Goal: Information Seeking & Learning: Learn about a topic

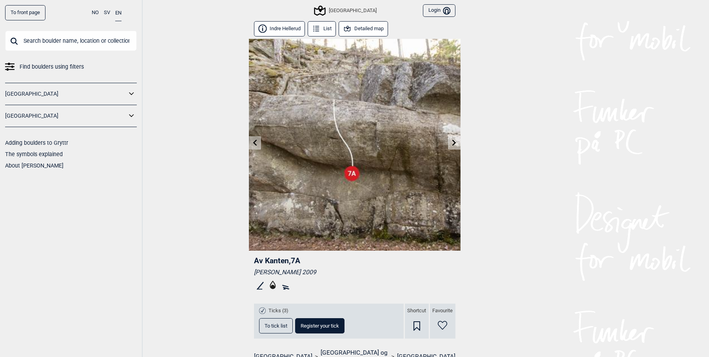
click at [61, 42] on input "text" at bounding box center [71, 41] width 132 height 20
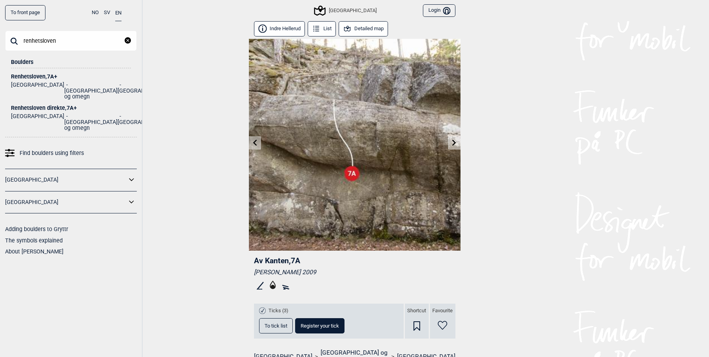
type input "renhetsloven"
click at [20, 78] on div "Renhetsloven , 7A+" at bounding box center [71, 77] width 120 height 6
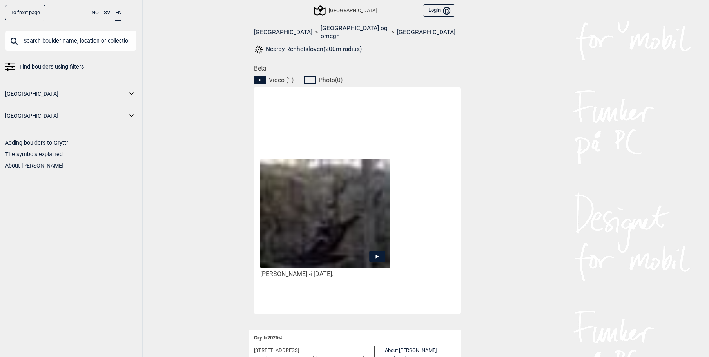
scroll to position [368, 0]
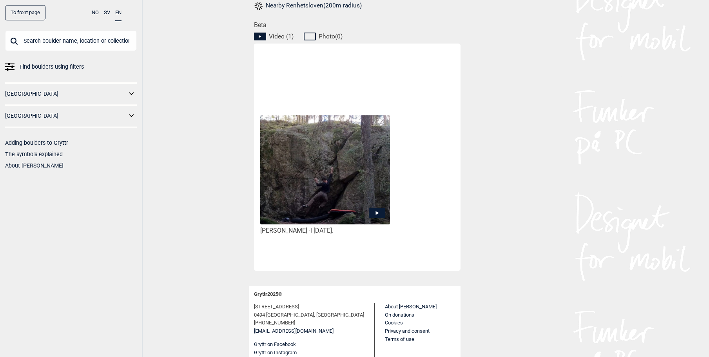
click at [370, 208] on icon at bounding box center [377, 213] width 16 height 10
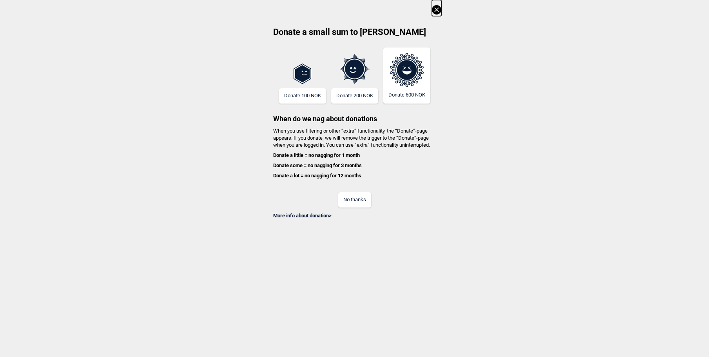
click at [368, 203] on button "No thanks" at bounding box center [354, 199] width 33 height 15
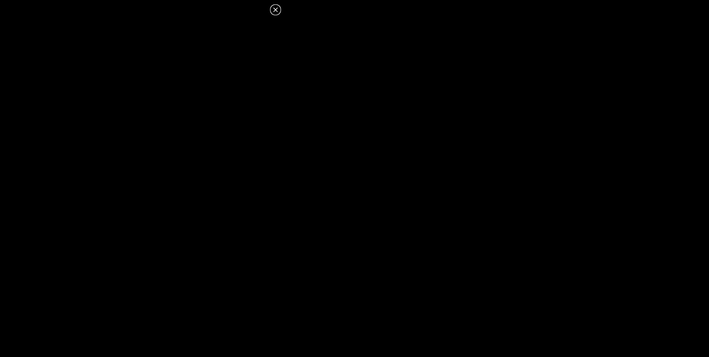
click at [278, 7] on icon at bounding box center [275, 9] width 9 height 9
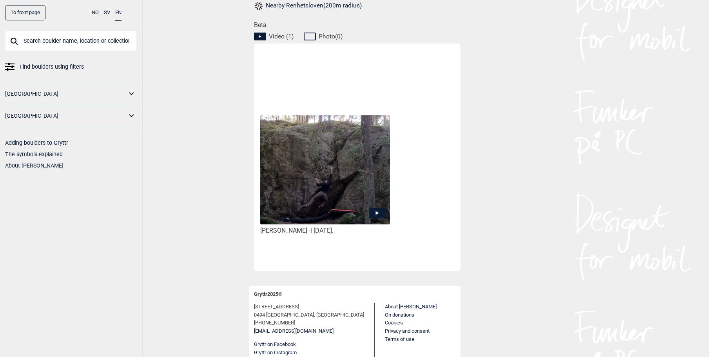
click at [54, 40] on input "text" at bounding box center [71, 41] width 132 height 20
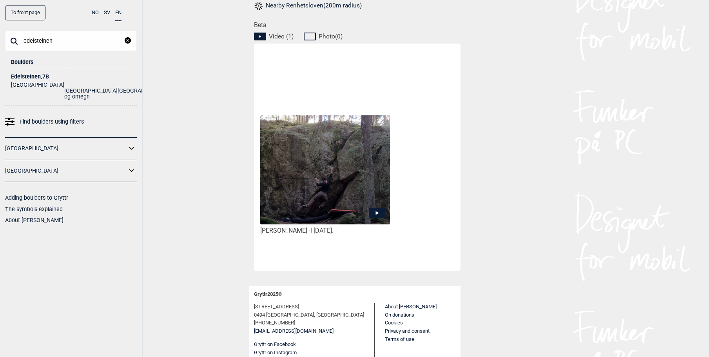
type input "edelsteinen"
drag, startPoint x: 55, startPoint y: 40, endPoint x: 35, endPoint y: 70, distance: 36.0
click at [35, 70] on li "Edelsteinen , 7B Norge [GEOGRAPHIC_DATA] og omegn [GEOGRAPHIC_DATA]" at bounding box center [71, 83] width 120 height 31
click at [34, 75] on div "Edelsteinen , 7B" at bounding box center [71, 77] width 120 height 6
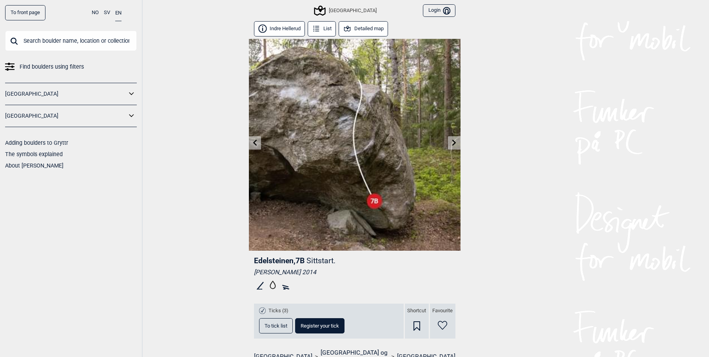
click at [36, 47] on input "text" at bounding box center [71, 41] width 132 height 20
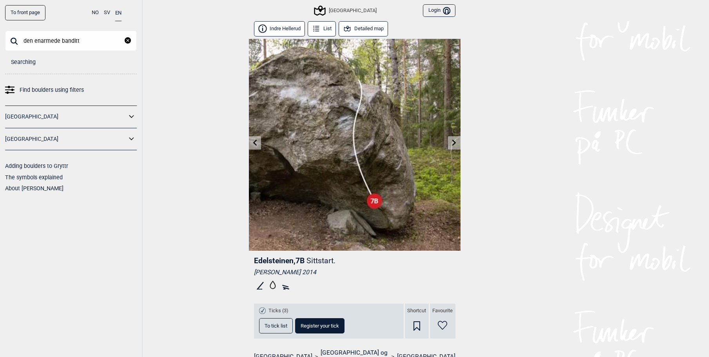
type input "den enarmede banditt"
drag, startPoint x: 89, startPoint y: 43, endPoint x: 47, endPoint y: 37, distance: 41.9
click at [47, 37] on input "den enarmede banditt" at bounding box center [71, 41] width 132 height 20
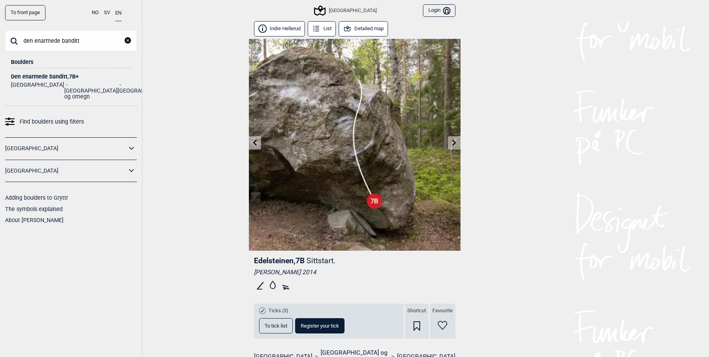
click at [75, 74] on div "Den enarmede banditt , 7B+" at bounding box center [71, 77] width 120 height 6
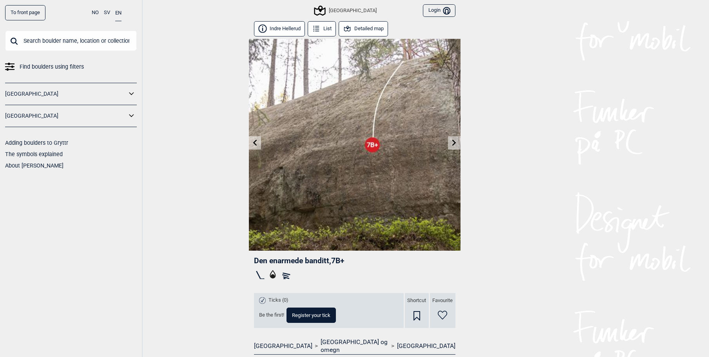
click at [84, 44] on input "text" at bounding box center [71, 41] width 132 height 20
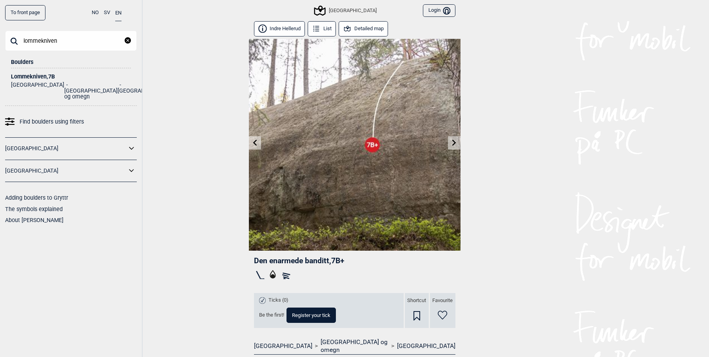
type input "lommekniven"
click at [40, 75] on div "Lommekniven , 7B" at bounding box center [71, 77] width 120 height 6
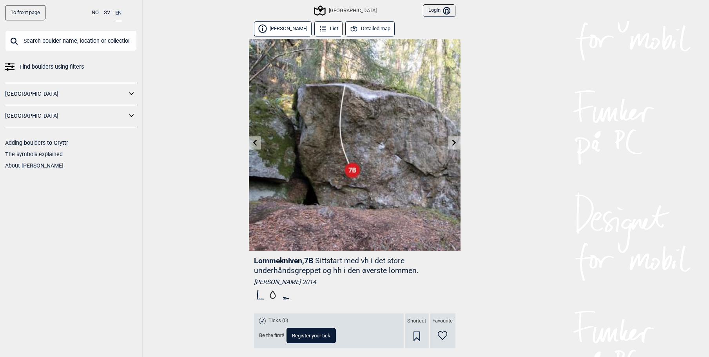
click at [379, 31] on button "Detailed map" at bounding box center [370, 28] width 50 height 15
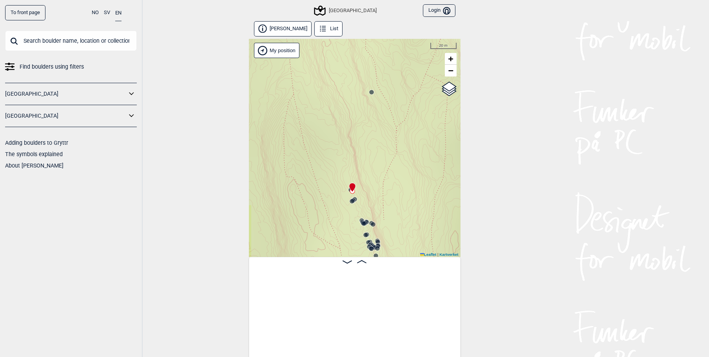
scroll to position [0, 5162]
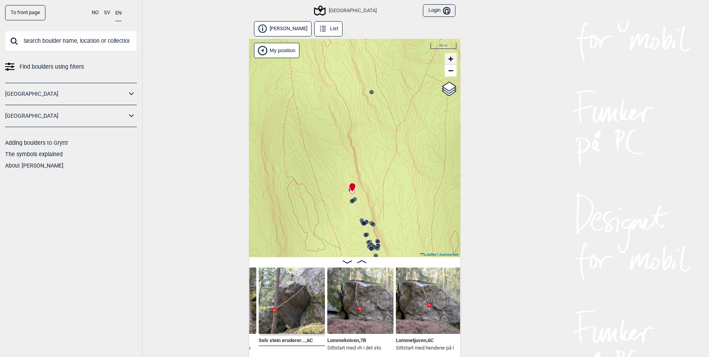
click at [451, 60] on span "+" at bounding box center [450, 59] width 5 height 10
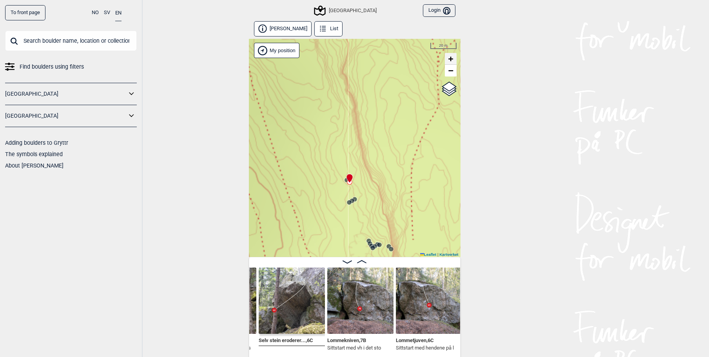
click at [451, 59] on span "+" at bounding box center [450, 59] width 5 height 10
click at [354, 200] on circle at bounding box center [351, 200] width 5 height 5
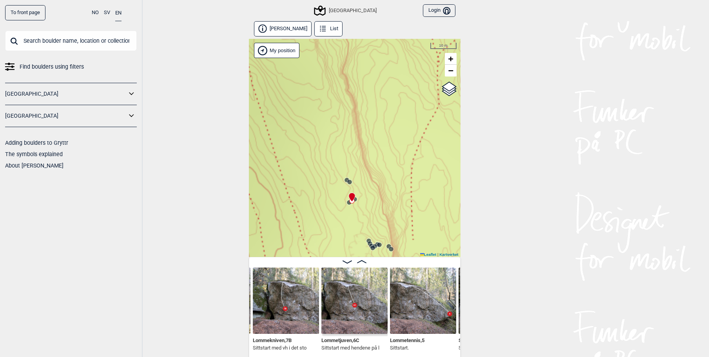
click at [360, 199] on div "Speidersteinen Barnehageveggen Cowboyveggen Bølerveggen [GEOGRAPHIC_DATA]" at bounding box center [355, 148] width 212 height 218
click at [372, 246] on icon at bounding box center [373, 248] width 6 height 6
click at [371, 245] on icon at bounding box center [373, 248] width 6 height 6
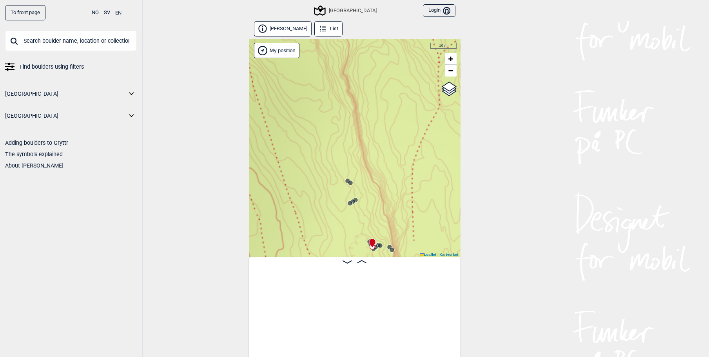
scroll to position [0, 5580]
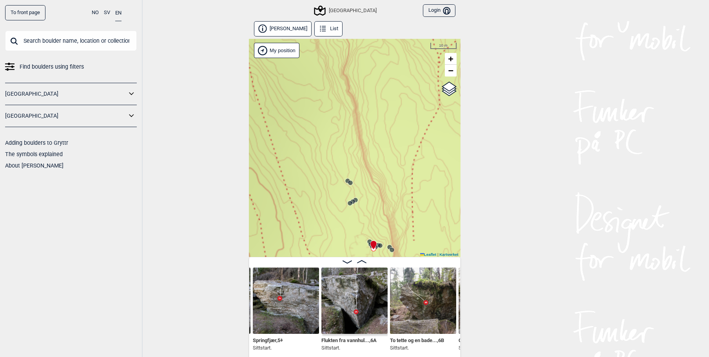
drag, startPoint x: 513, startPoint y: 247, endPoint x: 511, endPoint y: 238, distance: 9.5
click at [511, 238] on div "To front page NO SV EN Find boulders using filters [GEOGRAPHIC_DATA] [GEOGRAPHI…" at bounding box center [354, 178] width 709 height 357
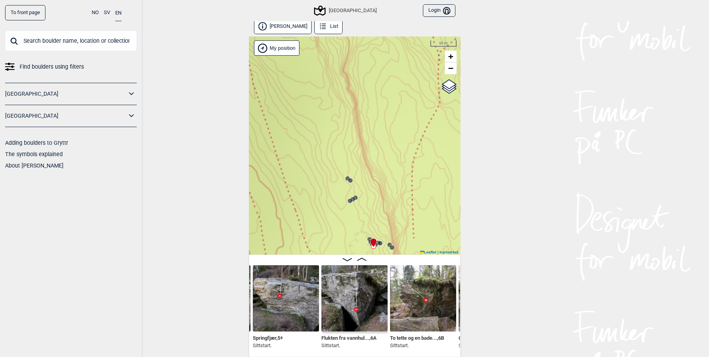
scroll to position [4, 0]
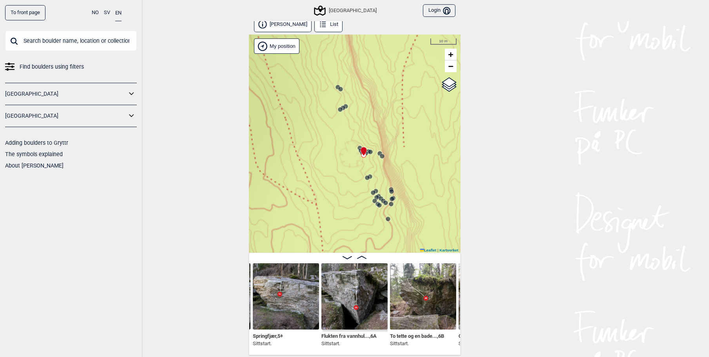
drag, startPoint x: 411, startPoint y: 165, endPoint x: 416, endPoint y: 135, distance: 30.2
click at [416, 135] on div "Speidersteinen Barnehageveggen Cowboyveggen Bølerveggen [GEOGRAPHIC_DATA]" at bounding box center [355, 144] width 212 height 218
click at [381, 153] on icon at bounding box center [382, 156] width 6 height 6
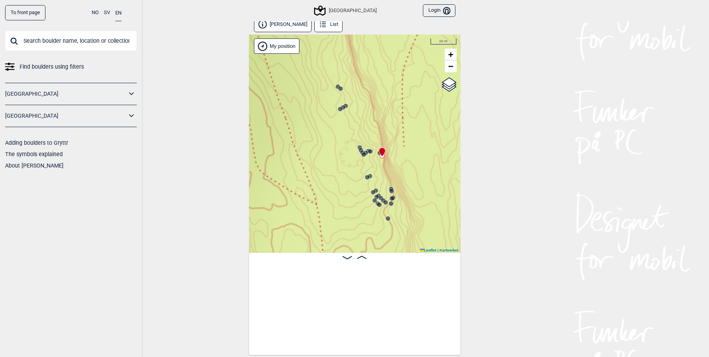
scroll to position [0, 5923]
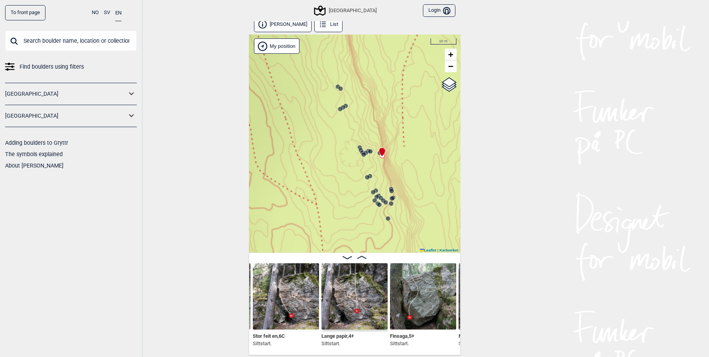
click at [378, 151] on div at bounding box center [381, 148] width 6 height 6
click at [369, 176] on circle at bounding box center [367, 177] width 5 height 5
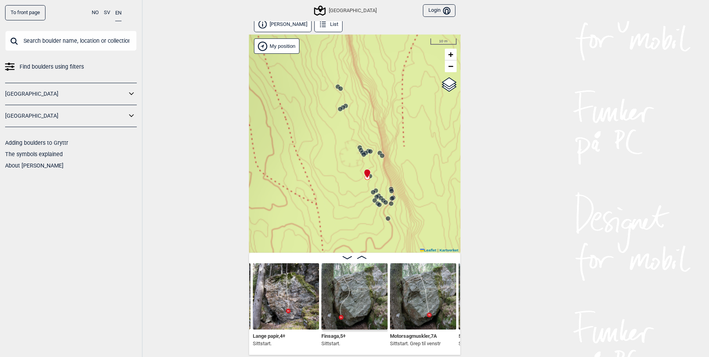
click at [372, 174] on circle at bounding box center [369, 175] width 5 height 5
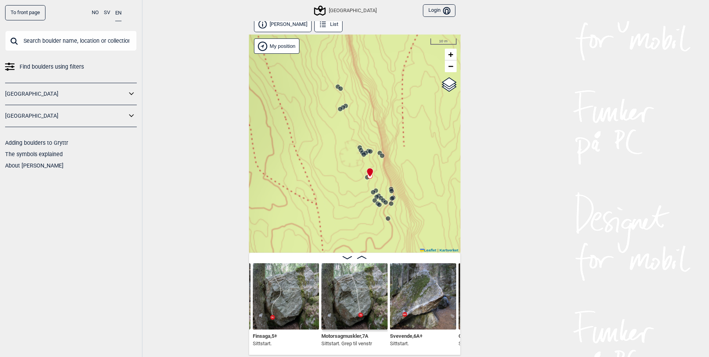
click at [379, 198] on circle at bounding box center [381, 198] width 5 height 5
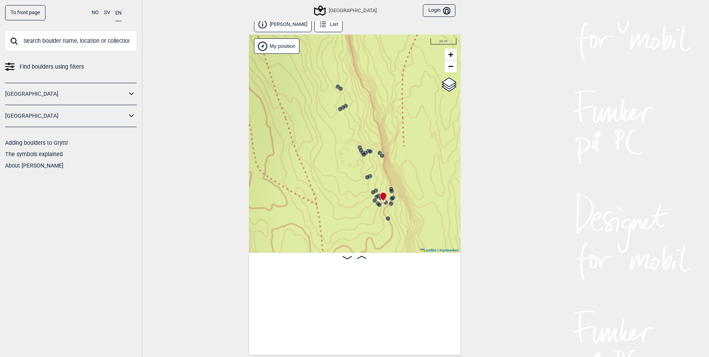
scroll to position [0, 6403]
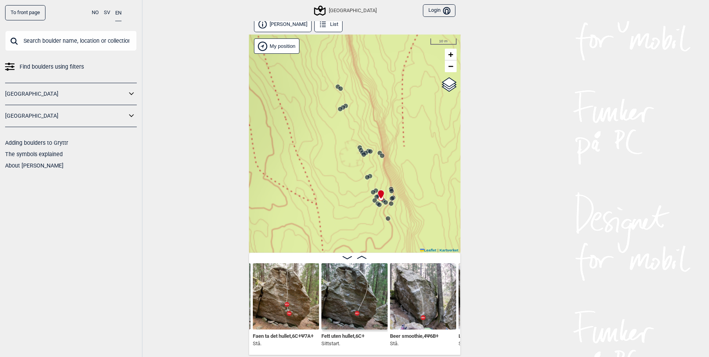
click at [384, 201] on icon at bounding box center [381, 198] width 6 height 6
click at [345, 110] on icon at bounding box center [343, 107] width 6 height 6
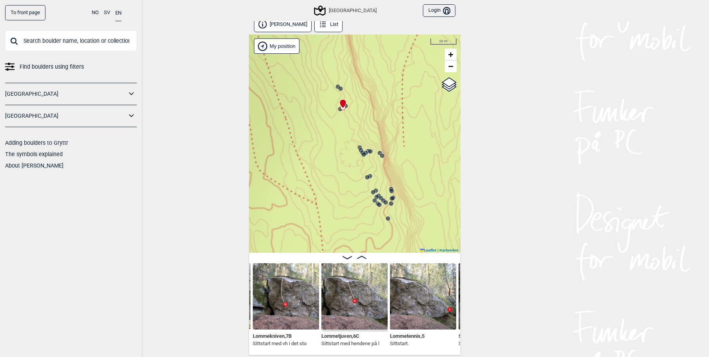
click at [58, 37] on input "text" at bounding box center [71, 41] width 132 height 20
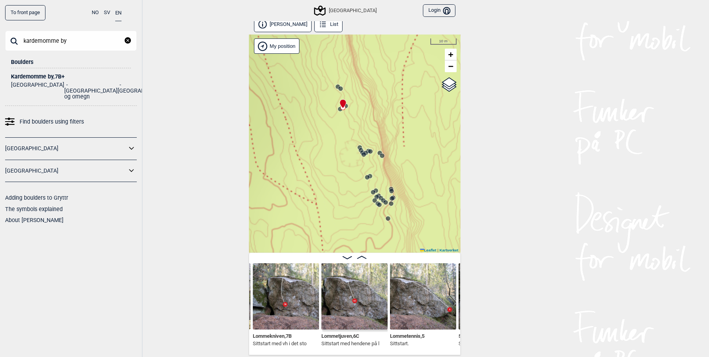
type input "kardemomme by"
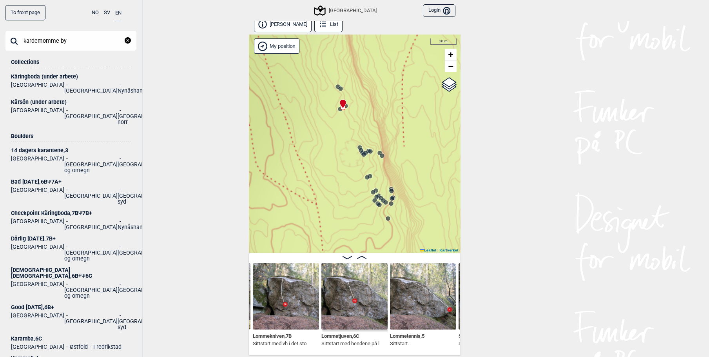
click at [50, 74] on li "Käringboda (under arbete) [GEOGRAPHIC_DATA] [GEOGRAPHIC_DATA] Nynäshamn" at bounding box center [71, 80] width 120 height 25
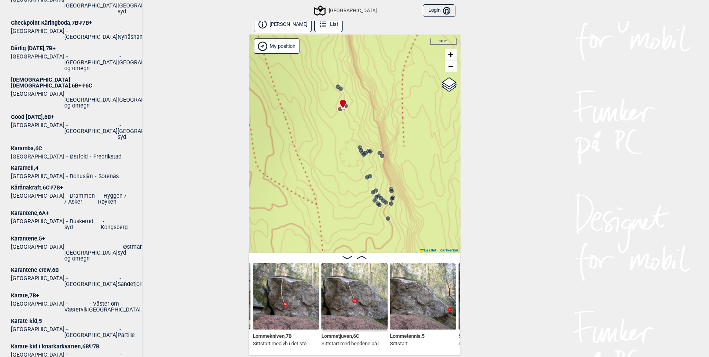
scroll to position [235, 0]
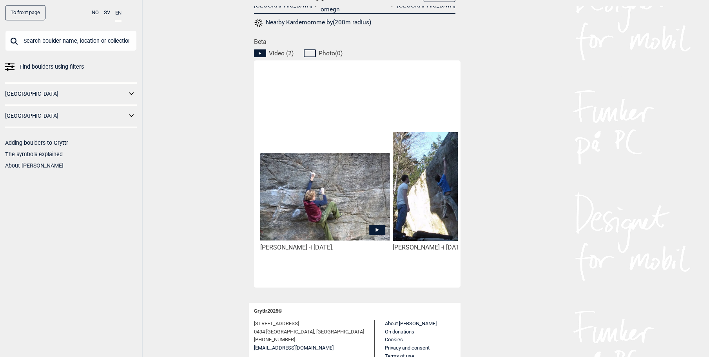
scroll to position [353, 0]
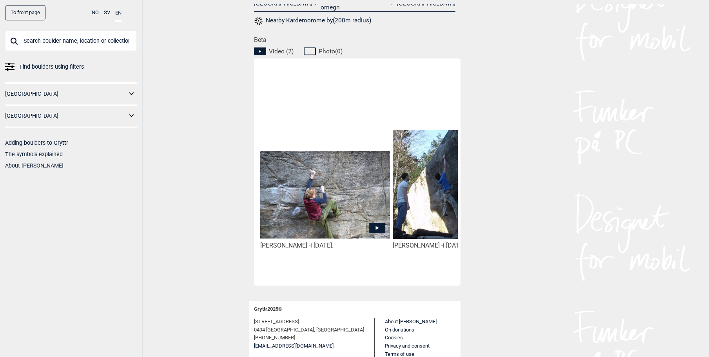
click at [377, 226] on icon at bounding box center [377, 228] width 3 height 4
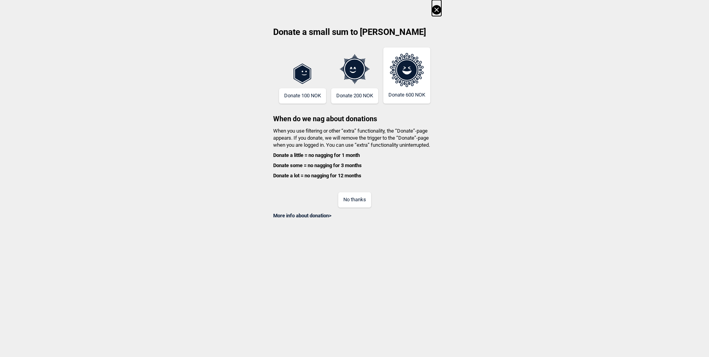
click at [363, 195] on button "No thanks" at bounding box center [354, 199] width 33 height 15
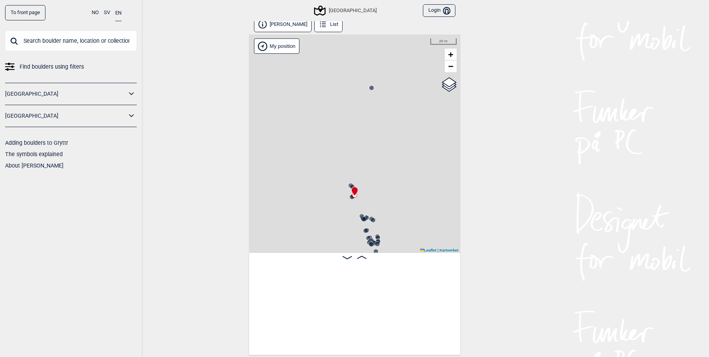
scroll to position [4, 0]
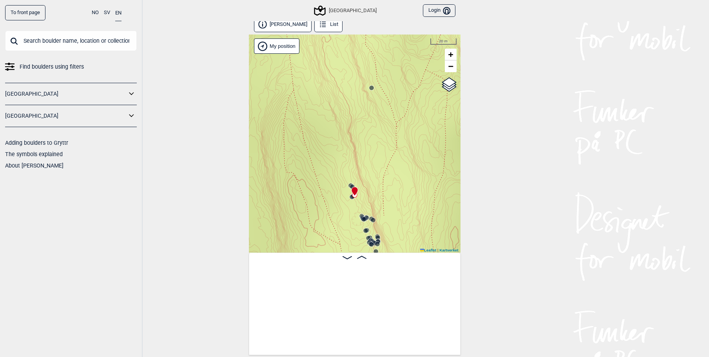
scroll to position [0, 5168]
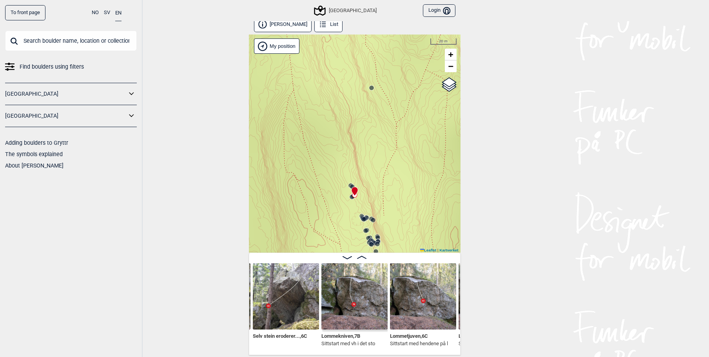
click at [78, 41] on input "text" at bounding box center [71, 41] width 132 height 20
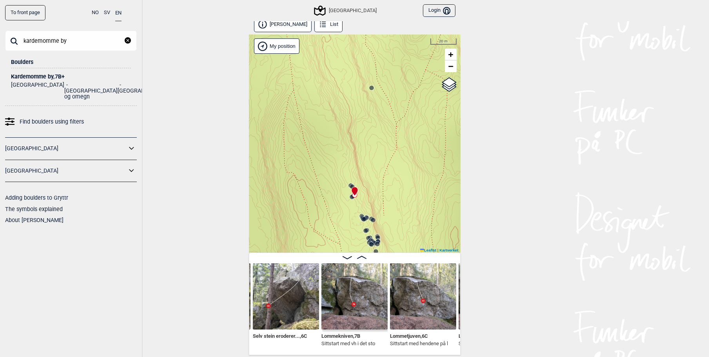
type input "kardemomme by"
click at [53, 69] on li "Kardemomme by , 7B+ Norge [GEOGRAPHIC_DATA] og omegn [GEOGRAPHIC_DATA]" at bounding box center [71, 83] width 120 height 31
click at [54, 78] on div "Kardemomme by , 7B+" at bounding box center [71, 77] width 120 height 6
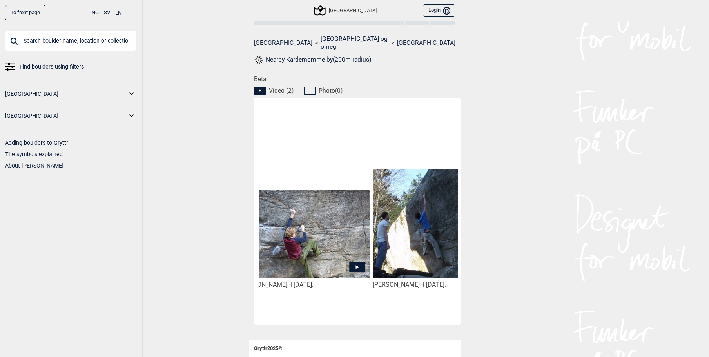
scroll to position [0, 66]
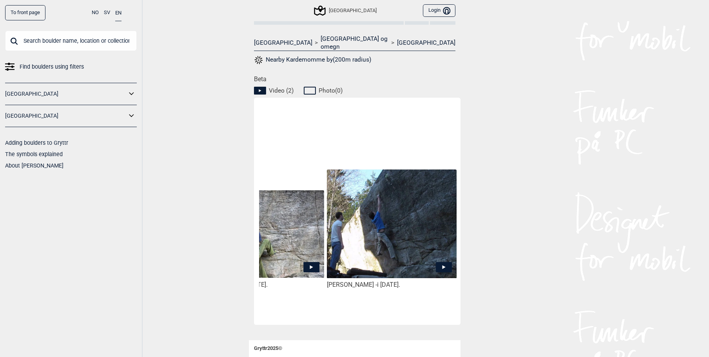
click at [442, 262] on icon at bounding box center [444, 267] width 16 height 10
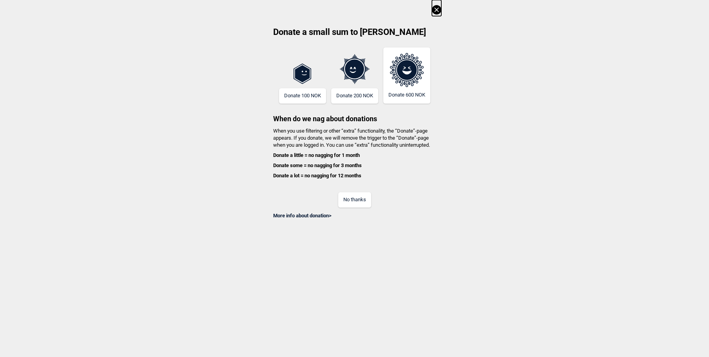
click at [363, 201] on button "No thanks" at bounding box center [354, 199] width 33 height 15
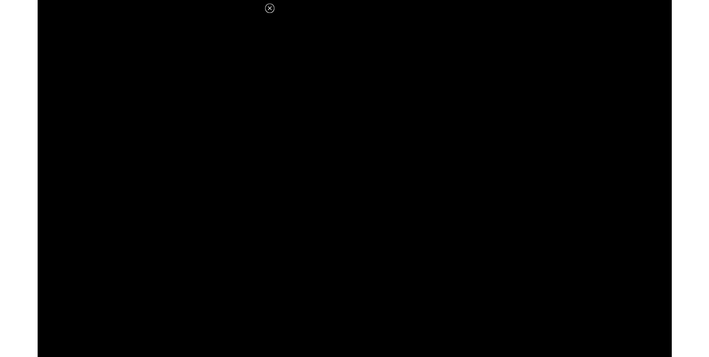
scroll to position [314, 0]
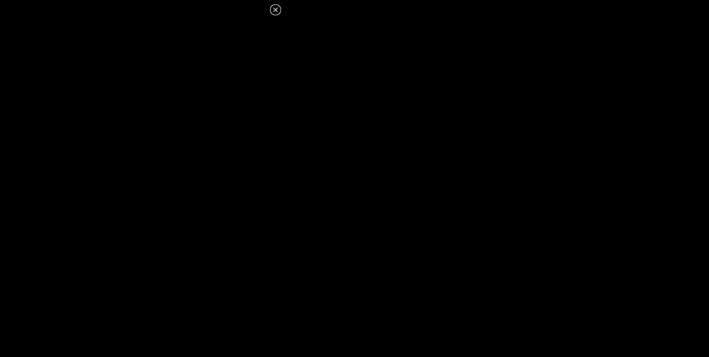
click at [279, 10] on icon at bounding box center [275, 9] width 9 height 9
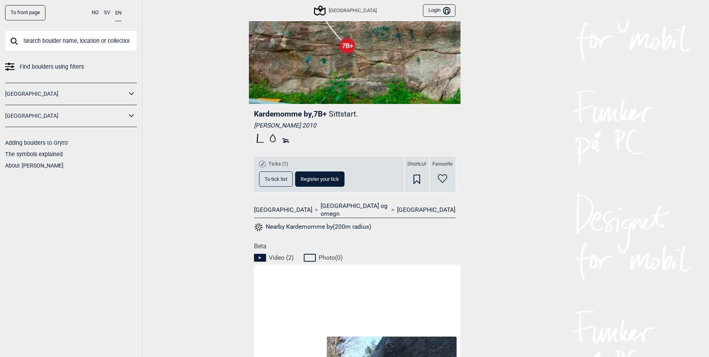
scroll to position [118, 0]
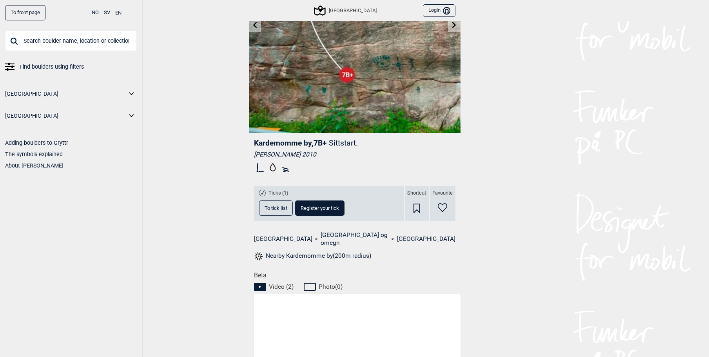
click at [278, 206] on span "To tick list" at bounding box center [276, 207] width 23 height 5
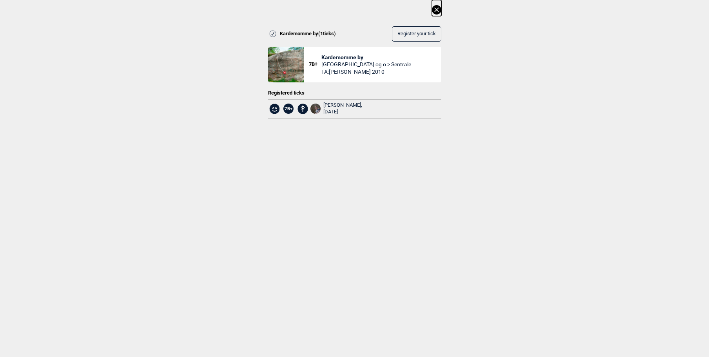
click at [441, 7] on icon at bounding box center [436, 9] width 9 height 9
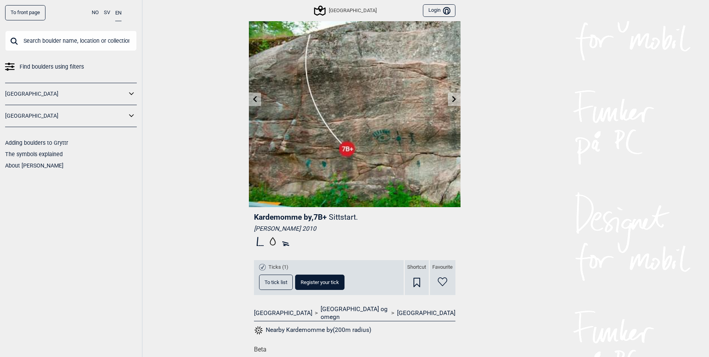
scroll to position [0, 0]
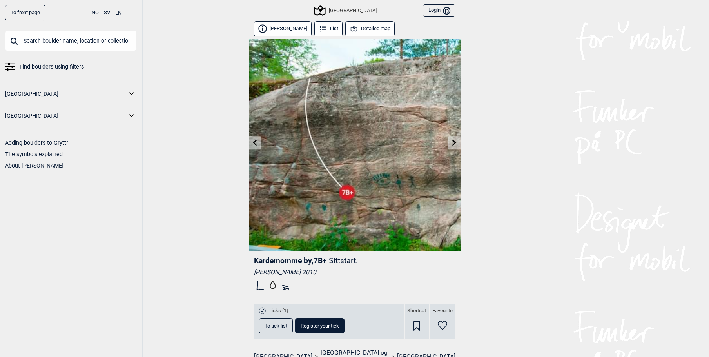
click at [287, 25] on button "[PERSON_NAME]" at bounding box center [283, 28] width 58 height 15
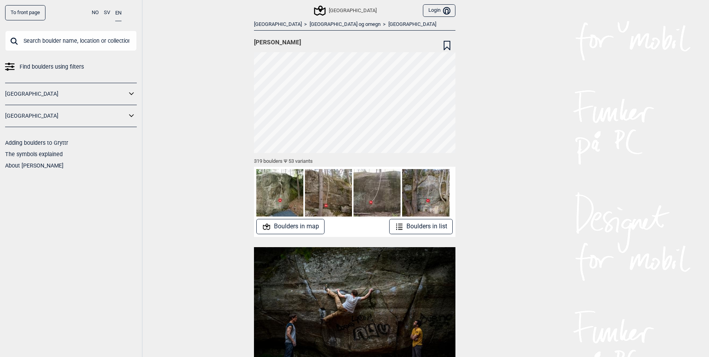
click at [423, 225] on button "Boulders in list" at bounding box center [421, 226] width 64 height 15
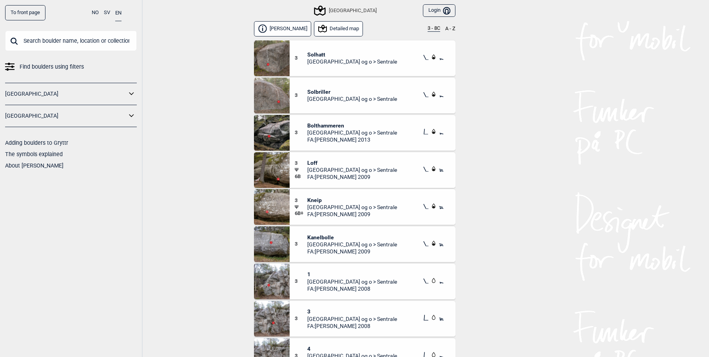
click at [337, 30] on button "Detailed map" at bounding box center [338, 28] width 49 height 15
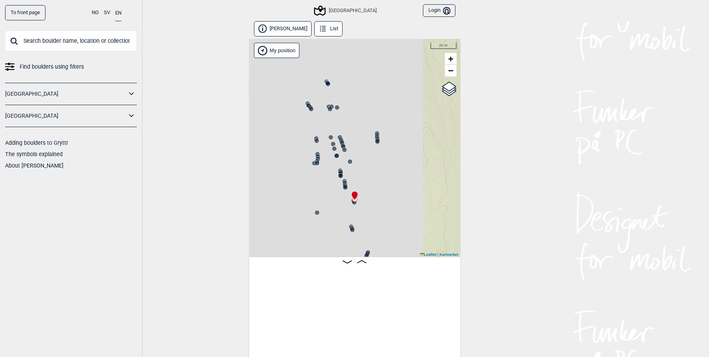
scroll to position [0, 3445]
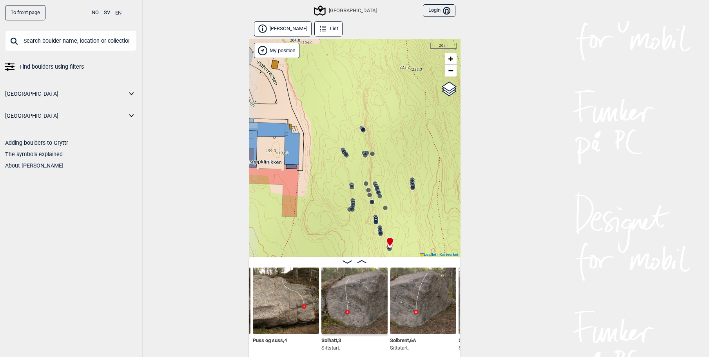
drag, startPoint x: 295, startPoint y: 131, endPoint x: 331, endPoint y: 179, distance: 59.4
click at [331, 179] on div "Speidersteinen Barnehageveggen Cowboyveggen Bølerveggen [GEOGRAPHIC_DATA]" at bounding box center [355, 148] width 212 height 218
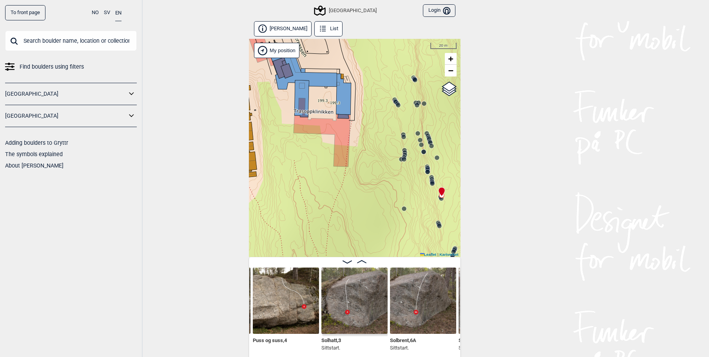
drag, startPoint x: 339, startPoint y: 169, endPoint x: 365, endPoint y: 69, distance: 102.8
click at [365, 69] on div "Speidersteinen Barnehageveggen Cowboyveggen Bølerveggen [GEOGRAPHIC_DATA]" at bounding box center [355, 148] width 212 height 218
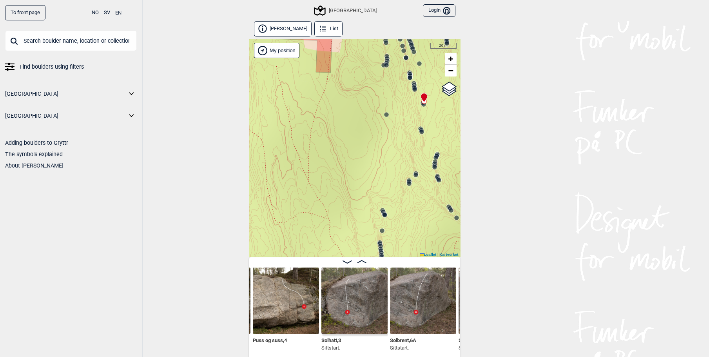
drag, startPoint x: 381, startPoint y: 182, endPoint x: 364, endPoint y: 67, distance: 116.0
click at [364, 68] on div "Speidersteinen Barnehageveggen Cowboyveggen Bølerveggen [GEOGRAPHIC_DATA]" at bounding box center [355, 148] width 212 height 218
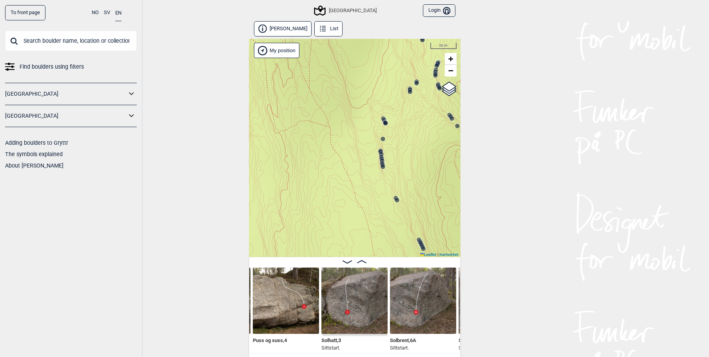
drag, startPoint x: 355, startPoint y: 103, endPoint x: 356, endPoint y: 57, distance: 46.3
click at [356, 57] on div "Speidersteinen Barnehageveggen Cowboyveggen Bølerveggen [GEOGRAPHIC_DATA]" at bounding box center [355, 148] width 212 height 218
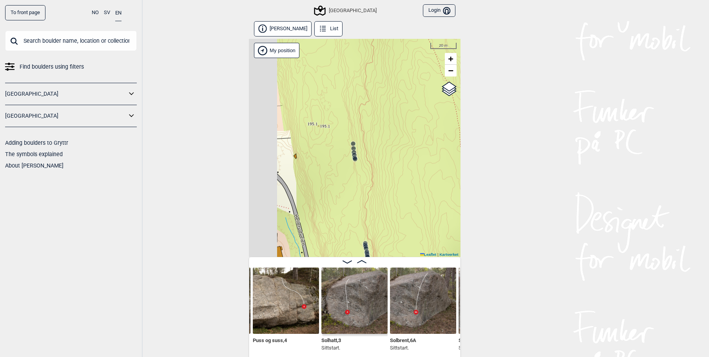
drag, startPoint x: 396, startPoint y: 135, endPoint x: 421, endPoint y: 94, distance: 47.8
click at [421, 93] on div "Speidersteinen Barnehageveggen Cowboyveggen Bølerveggen [GEOGRAPHIC_DATA]" at bounding box center [355, 148] width 212 height 218
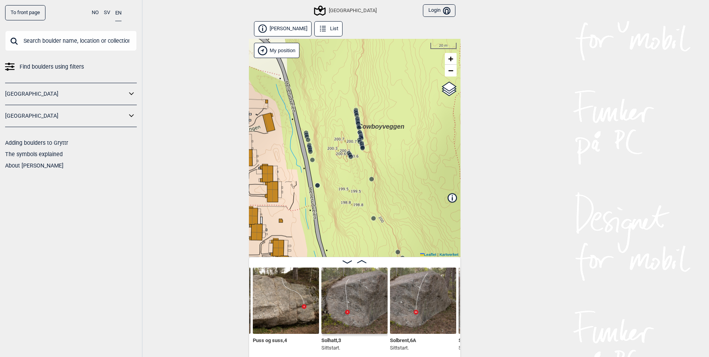
drag, startPoint x: 370, startPoint y: 193, endPoint x: 357, endPoint y: 74, distance: 119.1
click at [357, 74] on div "Speidersteinen Barnehageveggen Cowboyveggen Bølerveggen [GEOGRAPHIC_DATA]" at bounding box center [355, 148] width 212 height 218
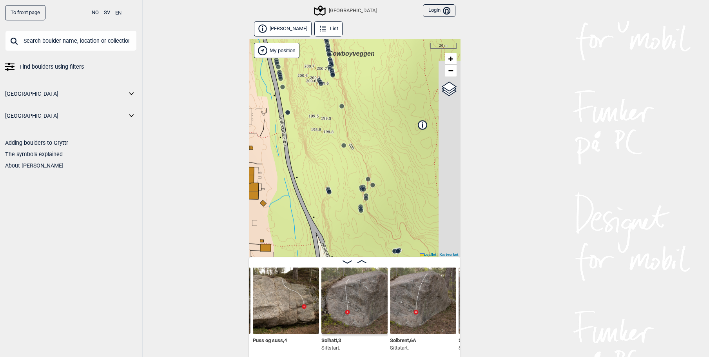
drag, startPoint x: 385, startPoint y: 172, endPoint x: 356, endPoint y: 86, distance: 90.1
click at [349, 78] on div "Speidersteinen Barnehageveggen Cowboyveggen Bølerveggen [GEOGRAPHIC_DATA]" at bounding box center [355, 148] width 212 height 218
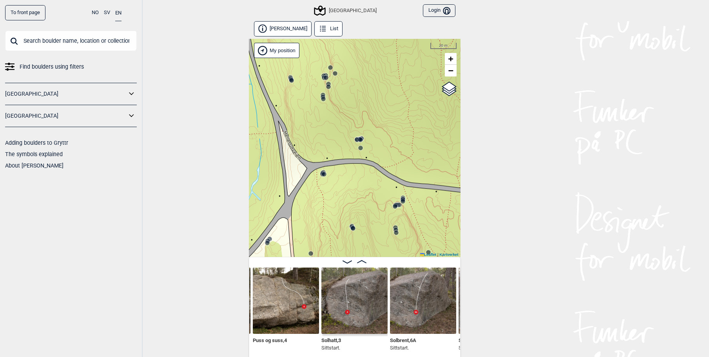
drag, startPoint x: 368, startPoint y: 102, endPoint x: 358, endPoint y: 78, distance: 25.7
click at [358, 78] on div "Speidersteinen Barnehageveggen Cowboyveggen Bølerveggen [GEOGRAPHIC_DATA]" at bounding box center [355, 148] width 212 height 218
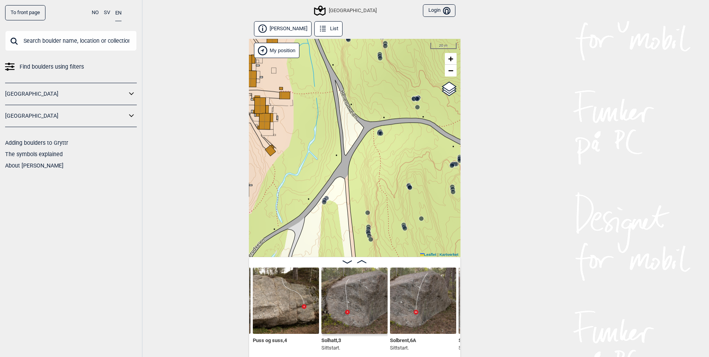
drag, startPoint x: 358, startPoint y: 103, endPoint x: 373, endPoint y: 78, distance: 28.7
click at [373, 78] on div "Speidersteinen Barnehageveggen Cowboyveggen Bølerveggen [GEOGRAPHIC_DATA]" at bounding box center [355, 148] width 212 height 218
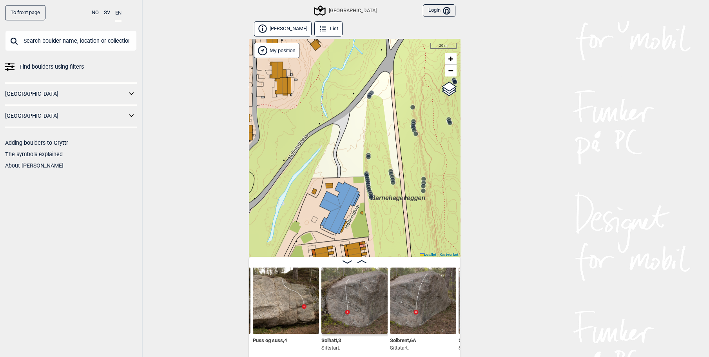
drag, startPoint x: 371, startPoint y: 108, endPoint x: 387, endPoint y: 79, distance: 32.8
click at [387, 79] on div "Speidersteinen Barnehageveggen Cowboyveggen Bølerveggen [GEOGRAPHIC_DATA]" at bounding box center [355, 148] width 212 height 218
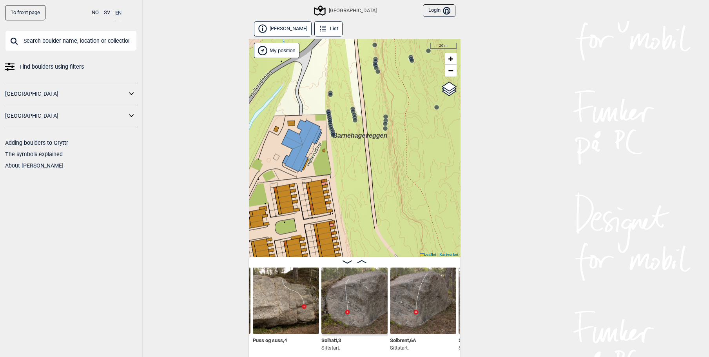
drag, startPoint x: 370, startPoint y: 143, endPoint x: 343, endPoint y: 101, distance: 49.6
click at [343, 101] on div "Speidersteinen Barnehageveggen Cowboyveggen Bølerveggen [GEOGRAPHIC_DATA]" at bounding box center [355, 148] width 212 height 218
click at [451, 57] on span "+" at bounding box center [450, 59] width 5 height 10
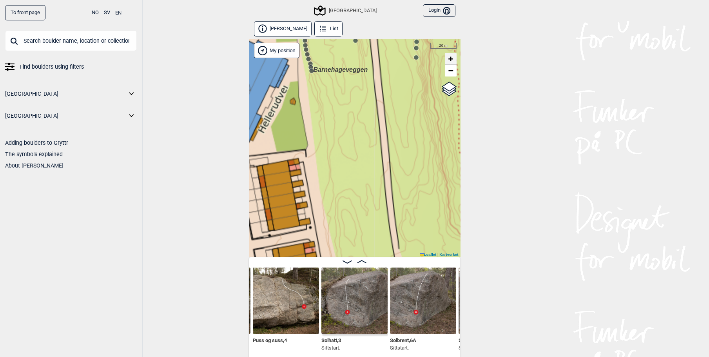
click at [452, 57] on span "+" at bounding box center [450, 59] width 5 height 10
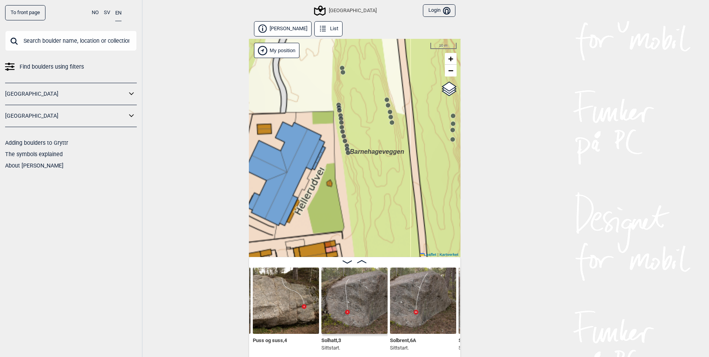
drag, startPoint x: 314, startPoint y: 83, endPoint x: 350, endPoint y: 165, distance: 89.7
click at [350, 165] on div "Speidersteinen Barnehageveggen Cowboyveggen Bølerveggen [GEOGRAPHIC_DATA]" at bounding box center [355, 148] width 212 height 218
click at [340, 102] on circle at bounding box center [338, 104] width 5 height 5
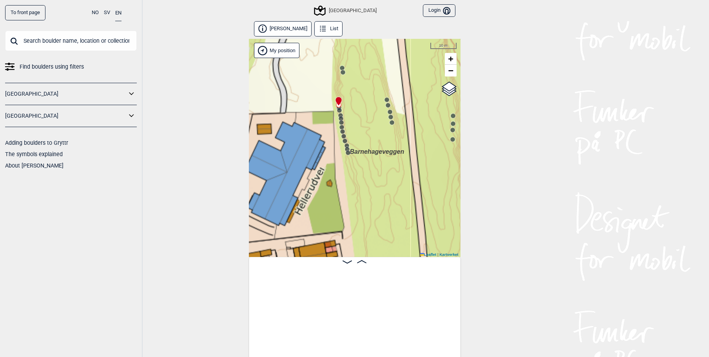
scroll to position [0, 14456]
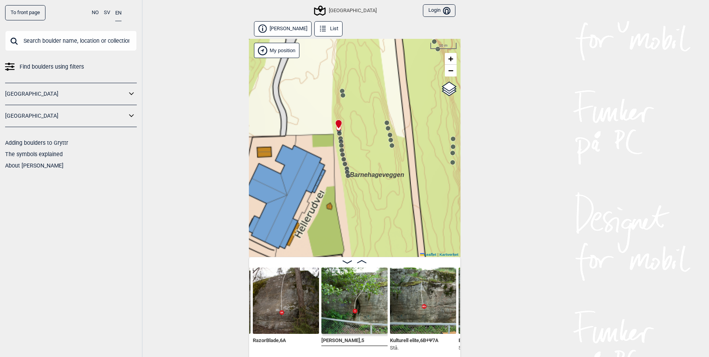
click at [289, 305] on img at bounding box center [286, 300] width 66 height 66
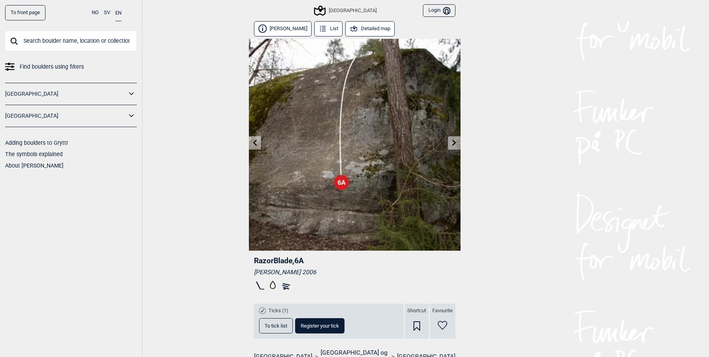
click at [454, 142] on icon at bounding box center [454, 142] width 4 height 6
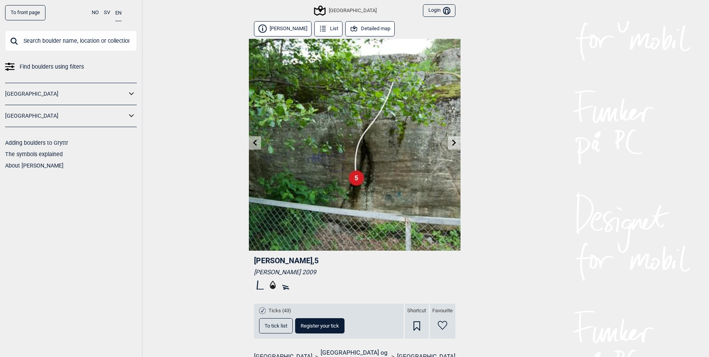
click at [252, 142] on icon at bounding box center [255, 142] width 6 height 6
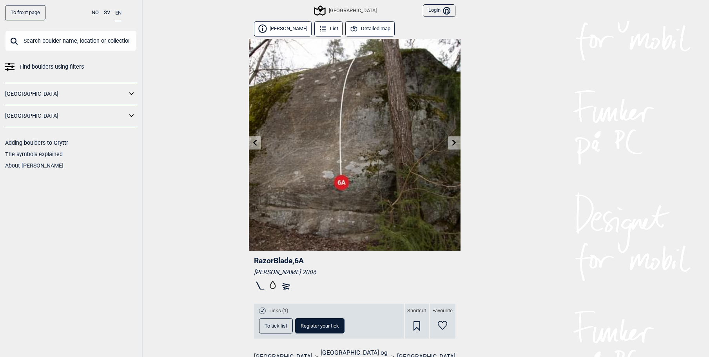
click at [455, 141] on icon at bounding box center [454, 142] width 6 height 6
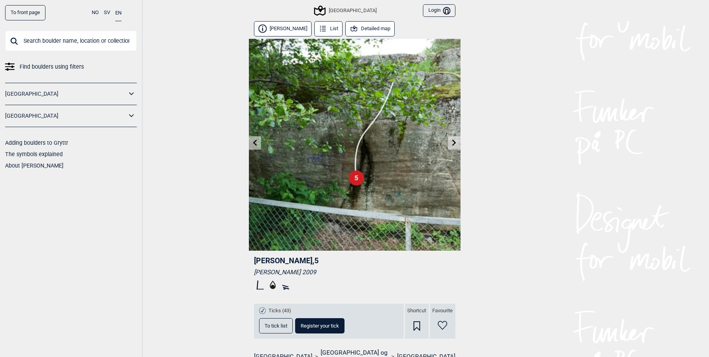
click at [255, 139] on icon at bounding box center [255, 142] width 6 height 6
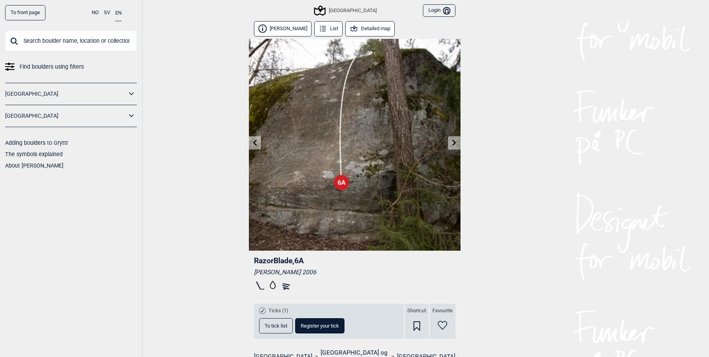
click at [364, 26] on button "Detailed map" at bounding box center [370, 28] width 50 height 15
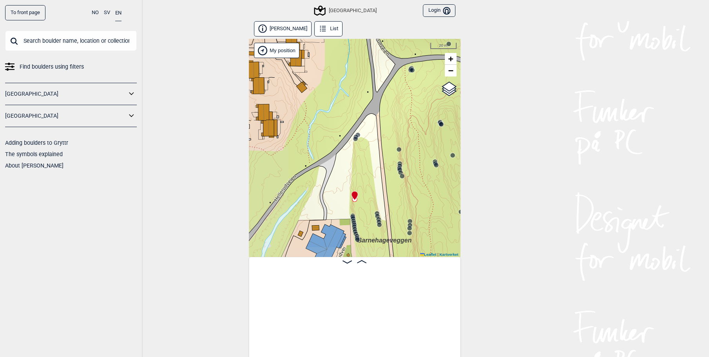
scroll to position [0, 14378]
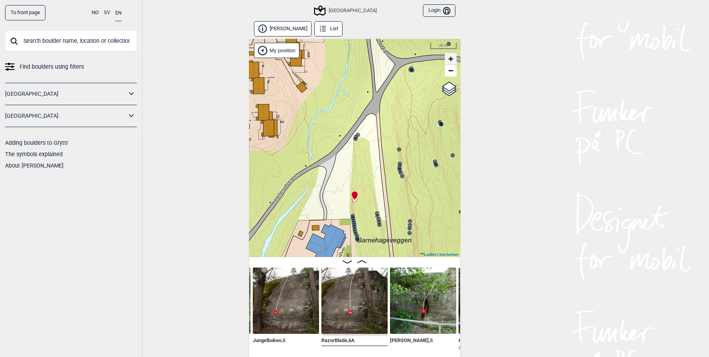
click at [452, 55] on span "+" at bounding box center [450, 59] width 5 height 10
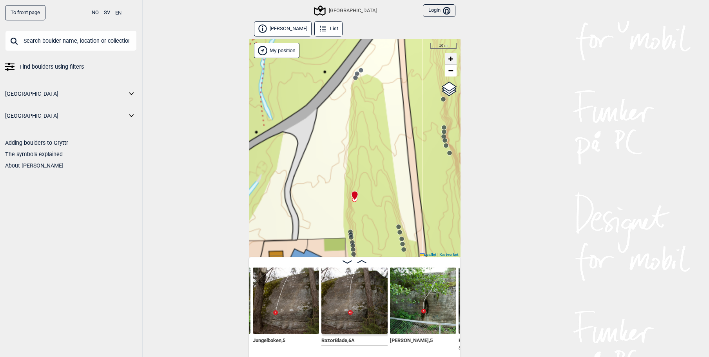
click at [452, 55] on span "+" at bounding box center [450, 59] width 5 height 10
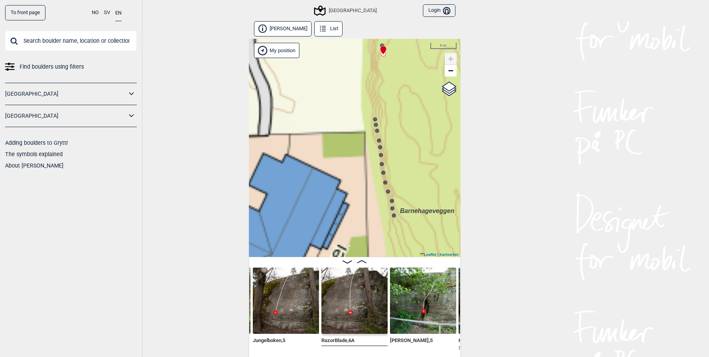
drag, startPoint x: 395, startPoint y: 129, endPoint x: 414, endPoint y: 71, distance: 61.1
click at [414, 71] on div "Speidersteinen Barnehageveggen Cowboyveggen Bølerveggen [GEOGRAPHIC_DATA]" at bounding box center [355, 148] width 212 height 218
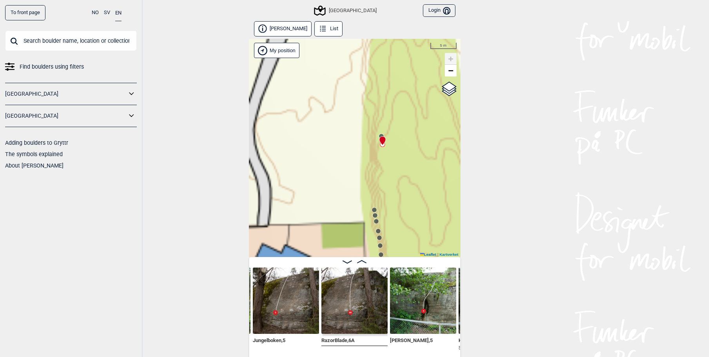
drag, startPoint x: 404, startPoint y: 87, endPoint x: 398, endPoint y: 194, distance: 107.2
click at [398, 194] on div "Speidersteinen Barnehageveggen Cowboyveggen Bølerveggen [GEOGRAPHIC_DATA]" at bounding box center [355, 148] width 212 height 218
click at [380, 136] on icon at bounding box center [382, 140] width 7 height 9
click at [374, 209] on circle at bounding box center [374, 209] width 5 height 5
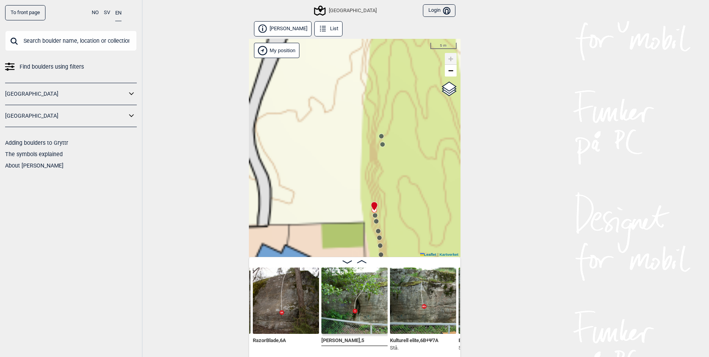
click at [294, 303] on img at bounding box center [286, 300] width 66 height 66
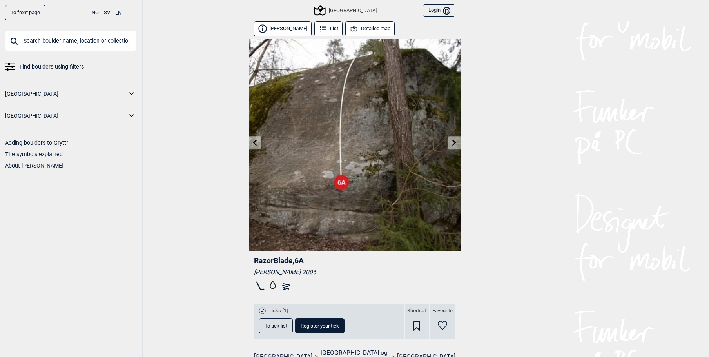
click at [456, 145] on icon at bounding box center [454, 142] width 6 height 6
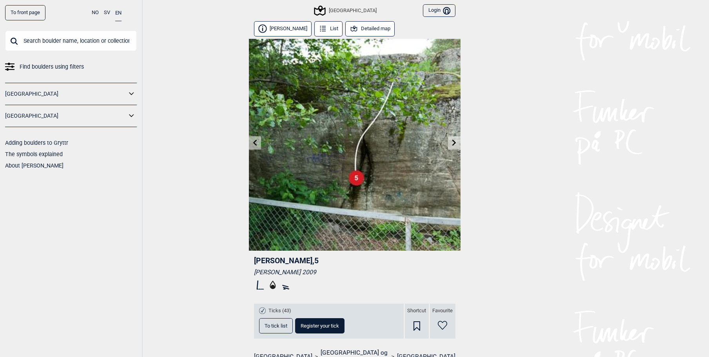
click at [456, 144] on icon at bounding box center [454, 142] width 6 height 6
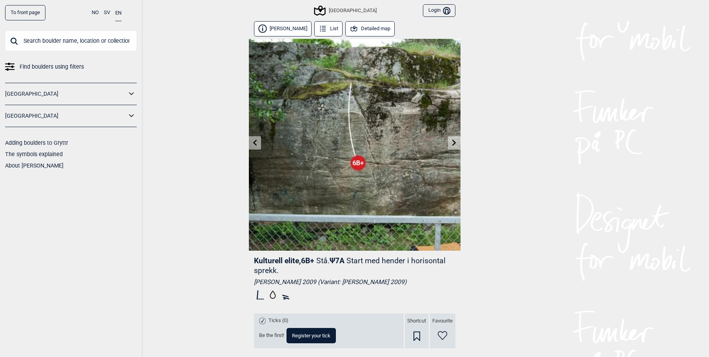
click at [456, 141] on icon at bounding box center [454, 142] width 6 height 6
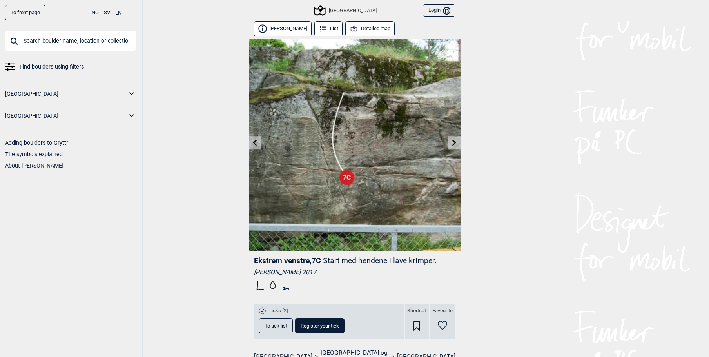
click at [259, 140] on link at bounding box center [255, 142] width 12 height 13
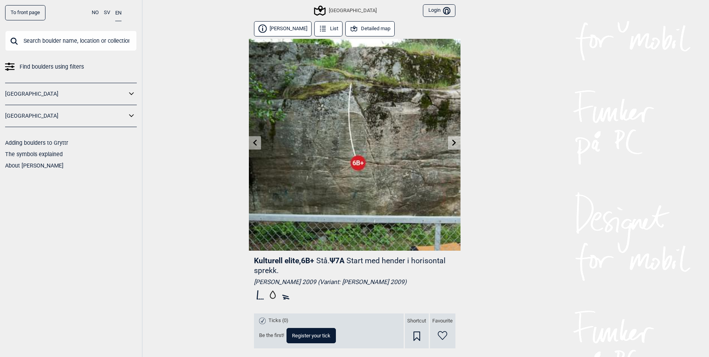
click at [454, 143] on icon at bounding box center [454, 142] width 4 height 6
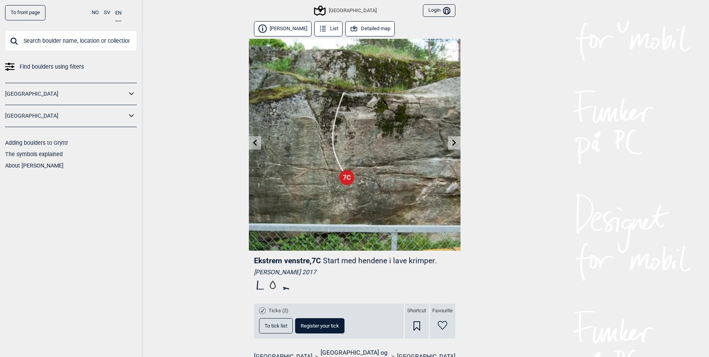
click at [455, 143] on icon at bounding box center [454, 142] width 4 height 6
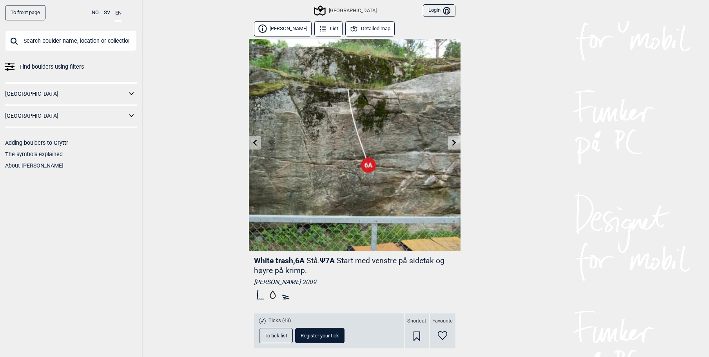
click at [252, 138] on link at bounding box center [255, 142] width 12 height 13
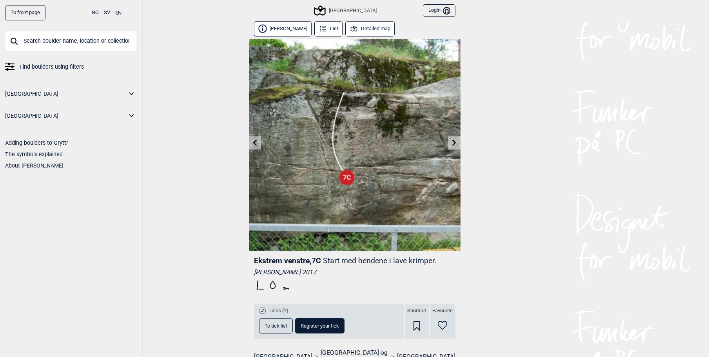
click at [453, 142] on icon at bounding box center [454, 142] width 6 height 6
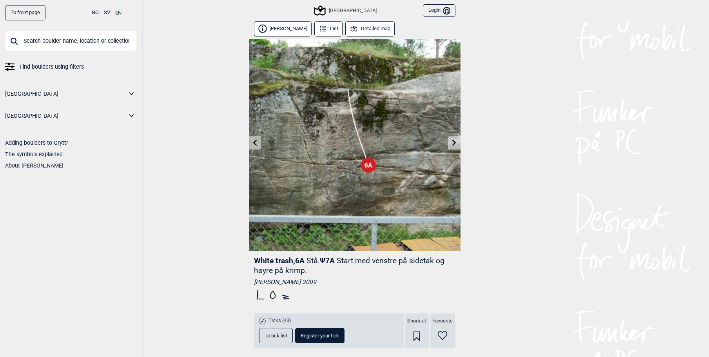
click at [249, 141] on link at bounding box center [255, 142] width 12 height 13
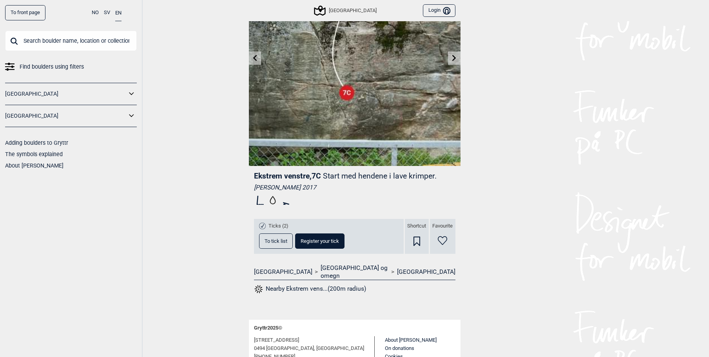
scroll to position [118, 0]
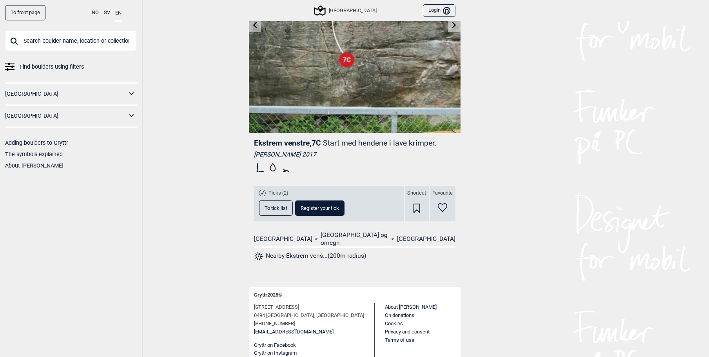
click at [266, 205] on span "To tick list" at bounding box center [276, 207] width 23 height 5
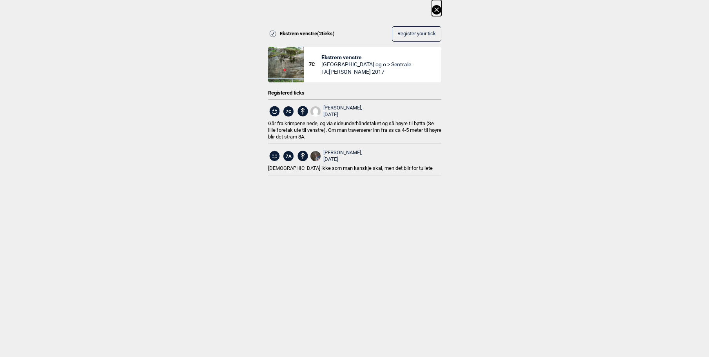
click at [441, 9] on icon at bounding box center [436, 9] width 9 height 9
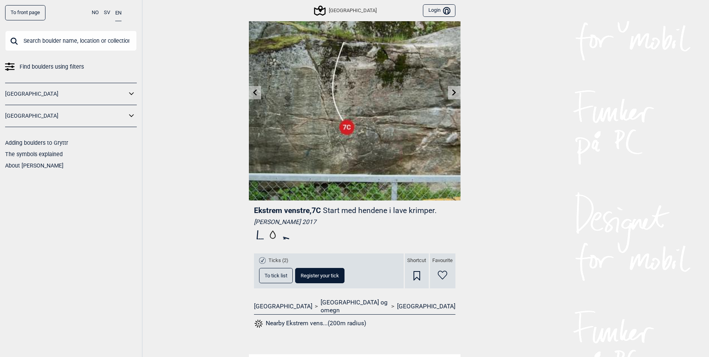
scroll to position [0, 0]
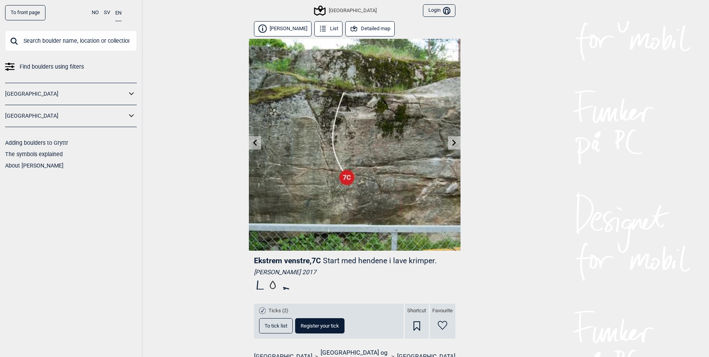
click at [458, 142] on link at bounding box center [454, 142] width 12 height 13
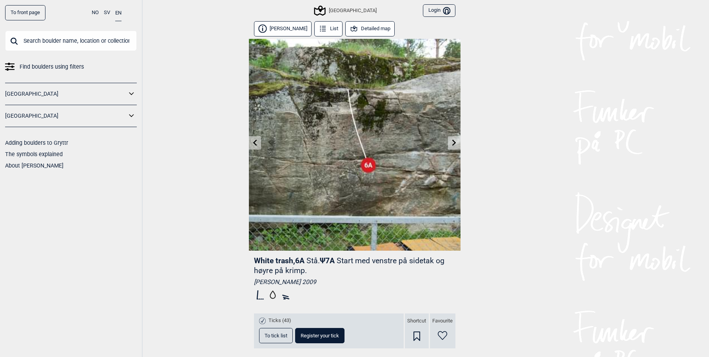
click at [457, 141] on icon at bounding box center [454, 142] width 6 height 6
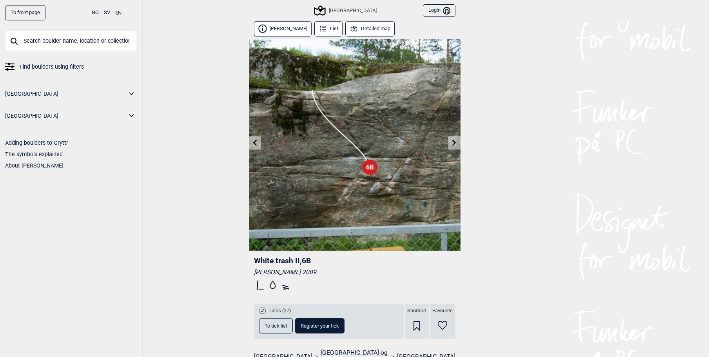
click at [457, 141] on icon at bounding box center [454, 142] width 6 height 6
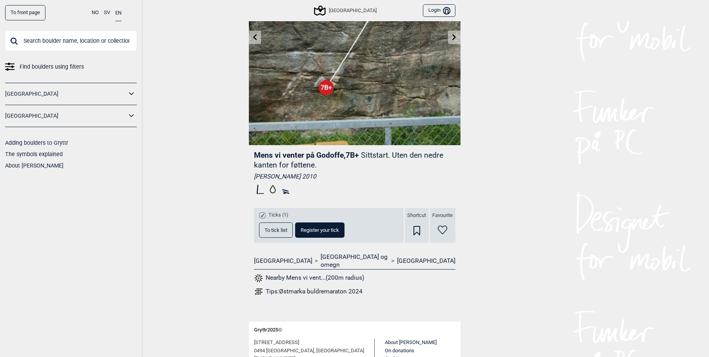
scroll to position [102, 0]
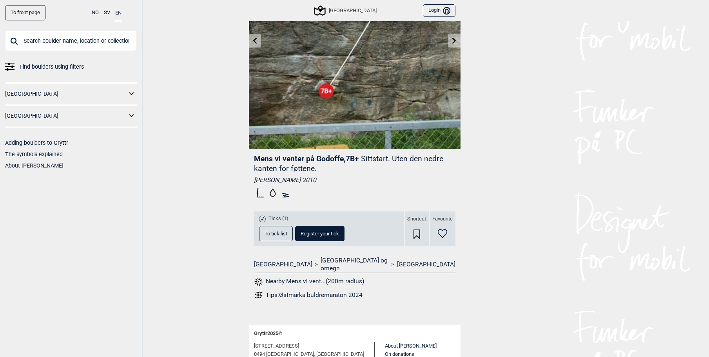
click at [272, 232] on span "To tick list" at bounding box center [276, 233] width 23 height 5
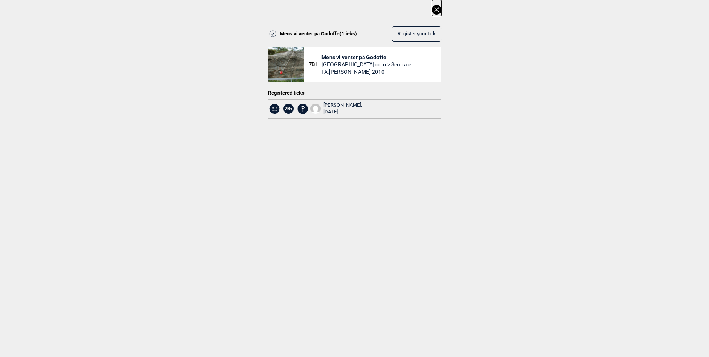
click at [439, 9] on icon at bounding box center [436, 9] width 4 height 4
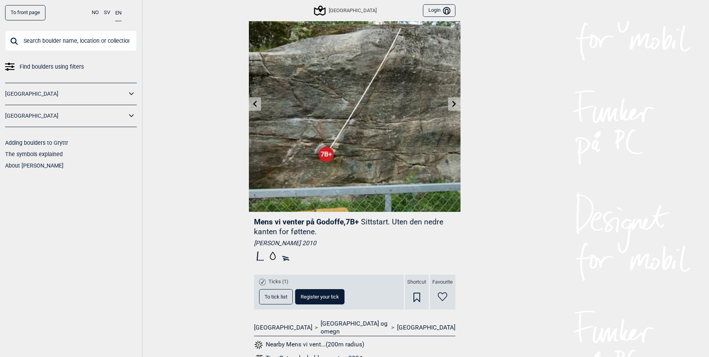
scroll to position [0, 0]
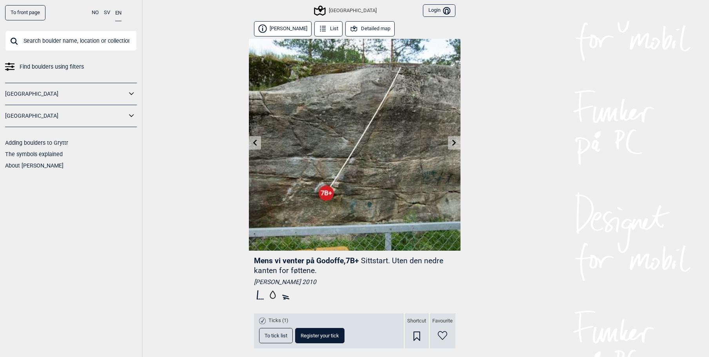
click at [453, 143] on icon at bounding box center [454, 142] width 6 height 6
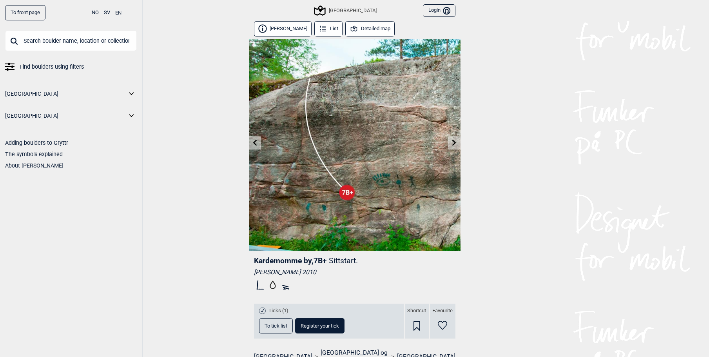
click at [255, 142] on icon at bounding box center [255, 142] width 4 height 6
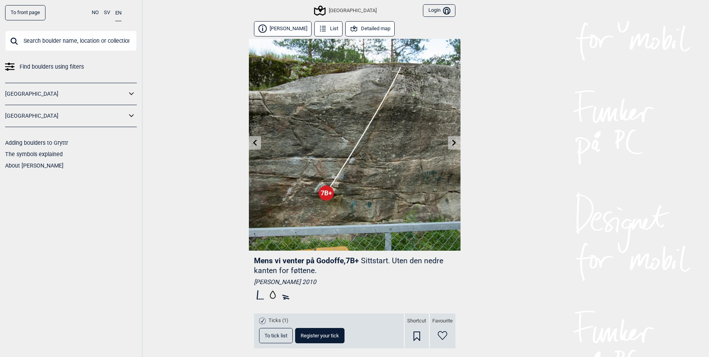
click at [458, 142] on link at bounding box center [454, 142] width 12 height 13
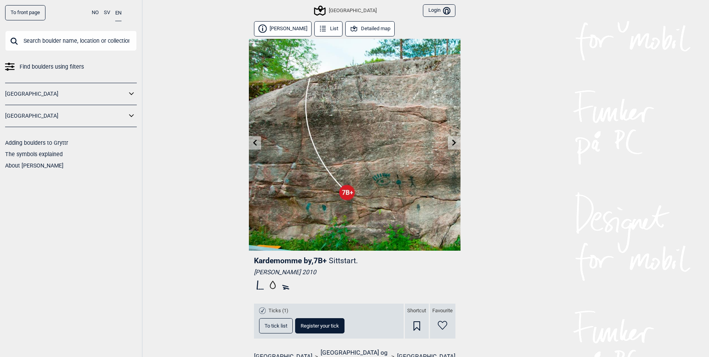
click at [255, 141] on icon at bounding box center [255, 142] width 6 height 6
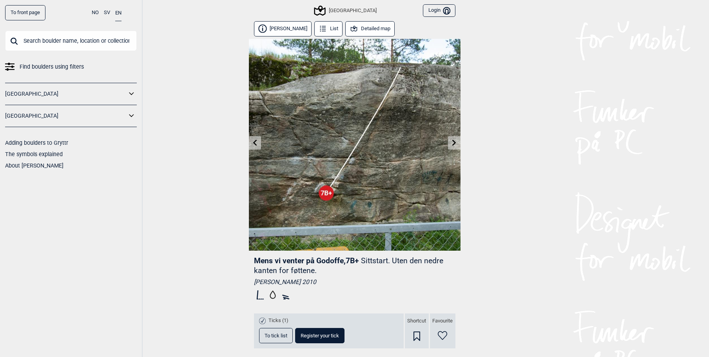
click at [454, 144] on icon at bounding box center [454, 142] width 4 height 6
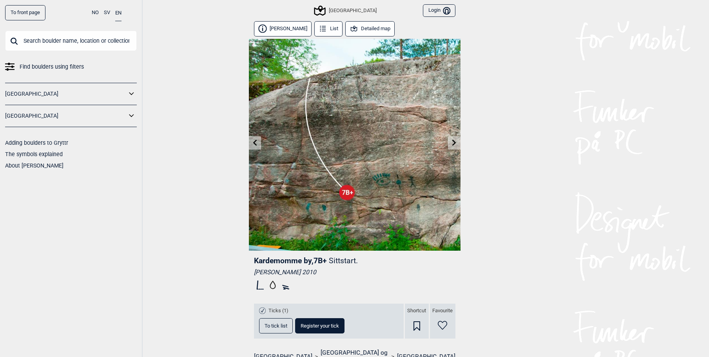
click at [456, 142] on icon at bounding box center [454, 142] width 6 height 6
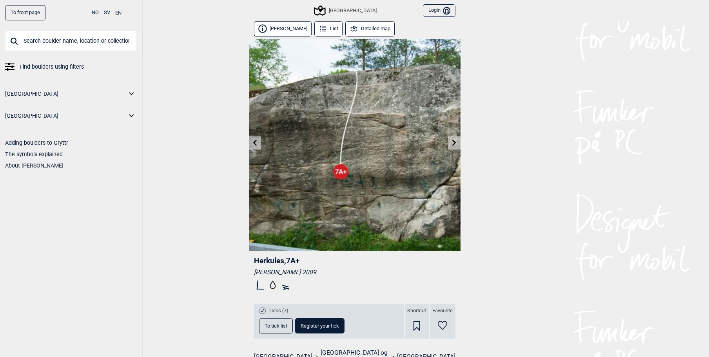
click at [454, 143] on icon at bounding box center [454, 142] width 6 height 6
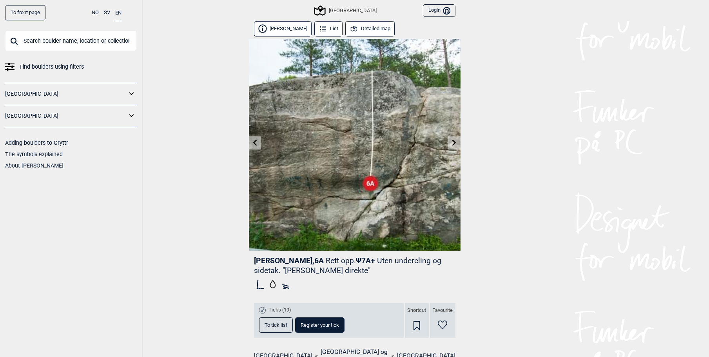
click at [454, 143] on icon at bounding box center [454, 142] width 4 height 6
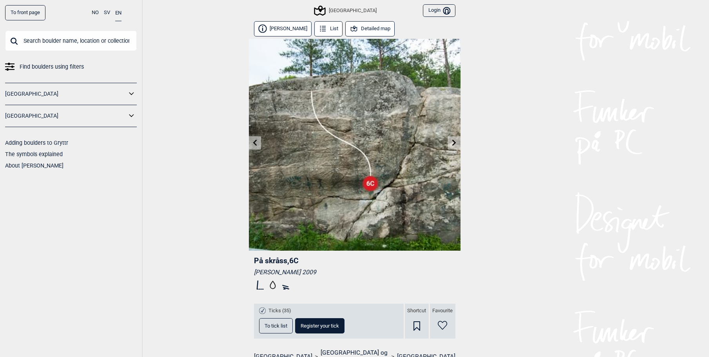
click at [254, 142] on icon at bounding box center [255, 142] width 4 height 6
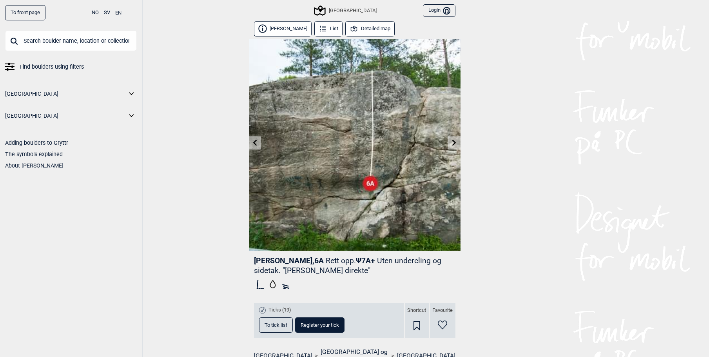
click at [452, 142] on icon at bounding box center [454, 142] width 6 height 6
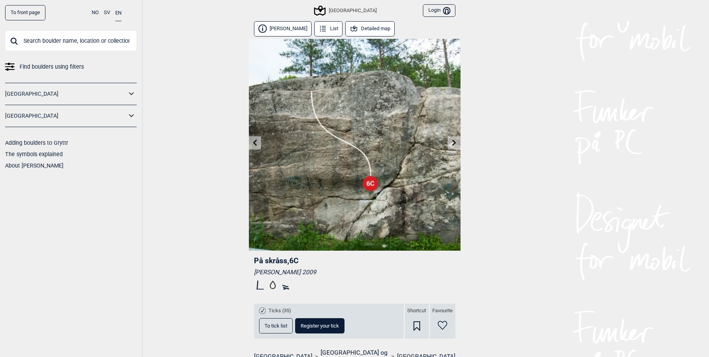
click at [454, 144] on icon at bounding box center [454, 142] width 4 height 6
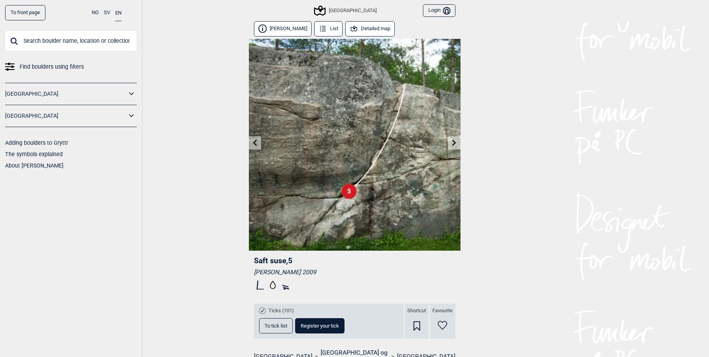
click at [454, 145] on icon at bounding box center [454, 142] width 6 height 6
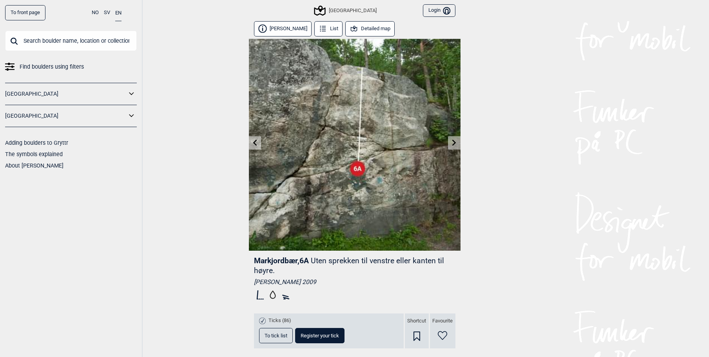
click at [456, 147] on link at bounding box center [454, 142] width 12 height 13
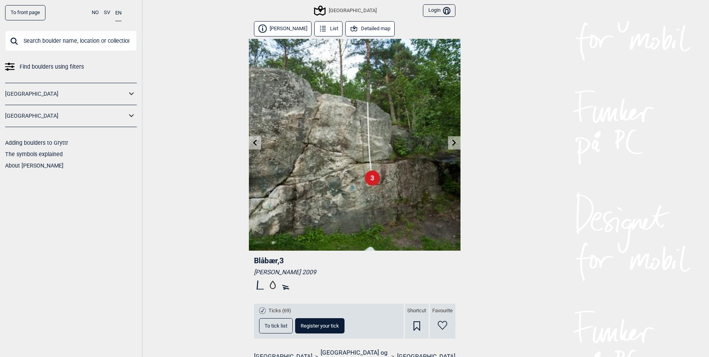
click at [456, 145] on icon at bounding box center [454, 142] width 6 height 6
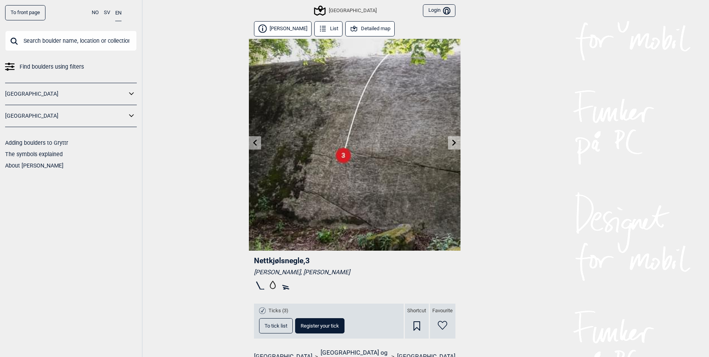
click at [456, 145] on icon at bounding box center [454, 142] width 6 height 6
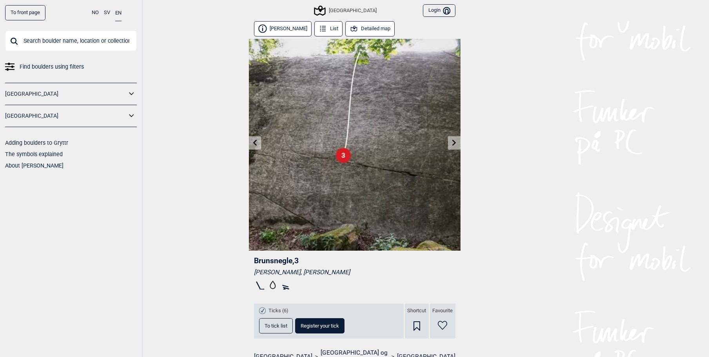
click at [456, 145] on icon at bounding box center [454, 142] width 6 height 6
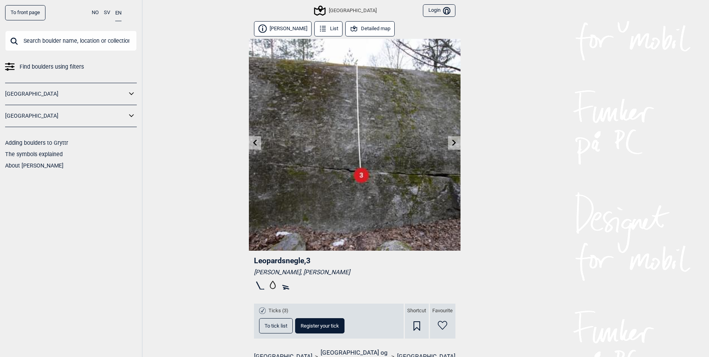
click at [457, 143] on icon at bounding box center [454, 142] width 6 height 6
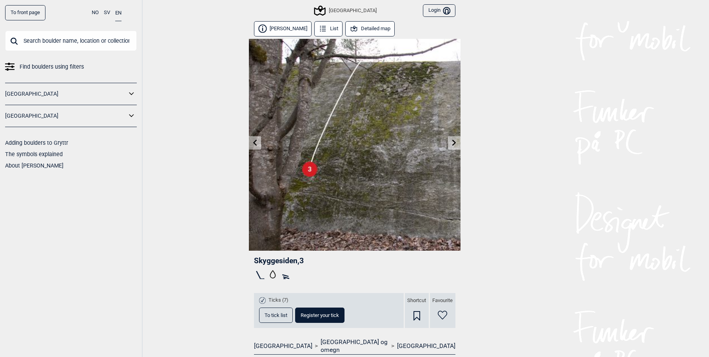
click at [458, 143] on link at bounding box center [454, 142] width 12 height 13
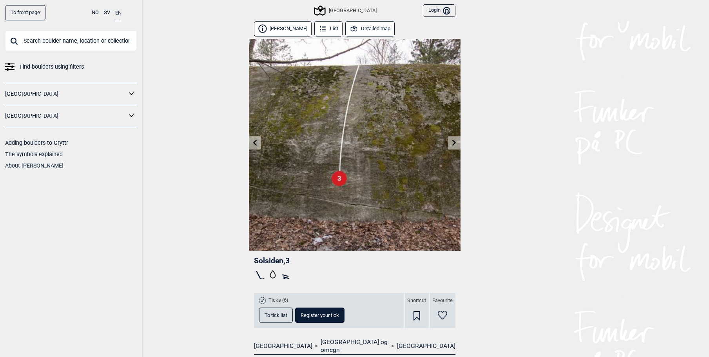
click at [458, 143] on link at bounding box center [454, 142] width 12 height 13
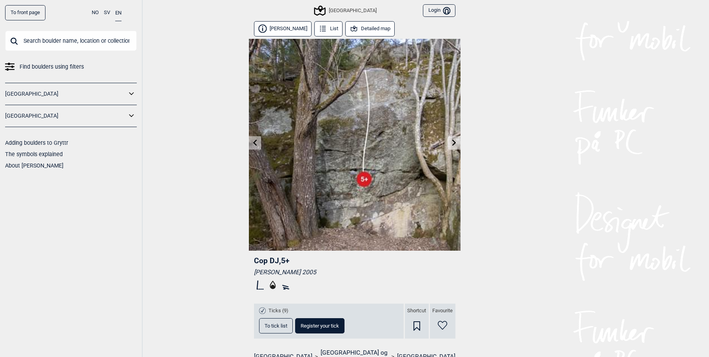
click at [458, 143] on link at bounding box center [454, 142] width 12 height 13
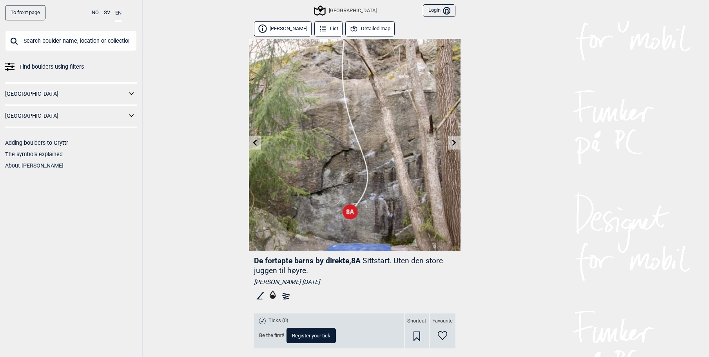
click at [458, 143] on link at bounding box center [454, 142] width 12 height 13
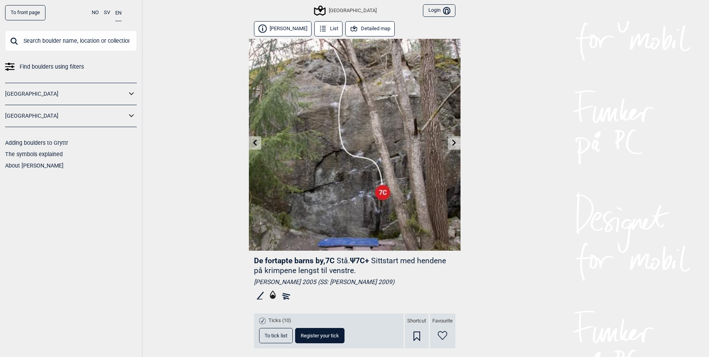
click at [454, 143] on icon at bounding box center [454, 142] width 6 height 6
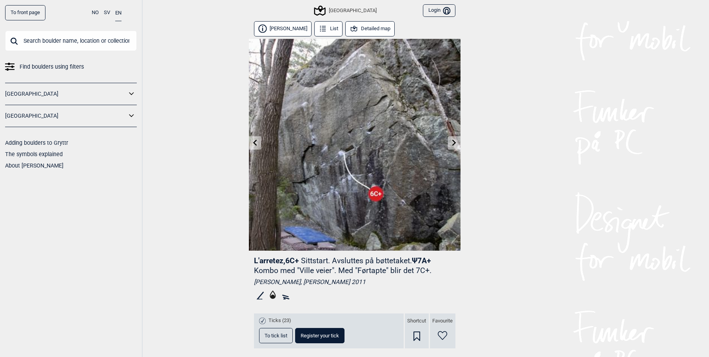
click at [454, 142] on icon at bounding box center [454, 142] width 4 height 6
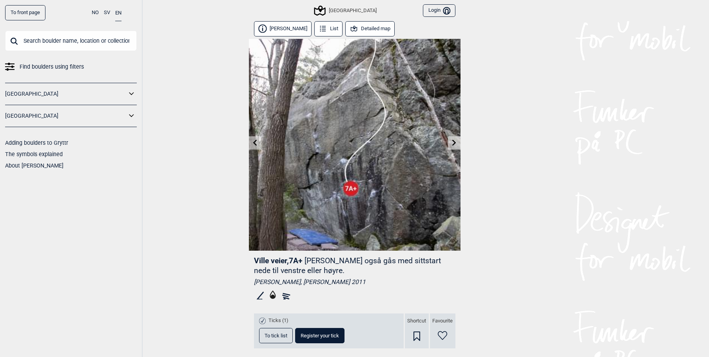
click at [454, 142] on icon at bounding box center [454, 142] width 4 height 6
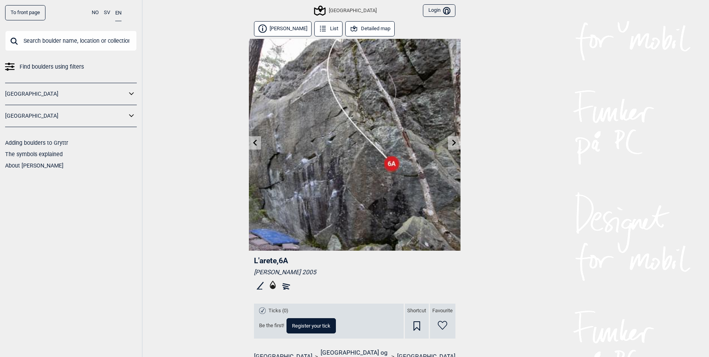
click at [454, 142] on icon at bounding box center [454, 142] width 4 height 6
